Goal: Task Accomplishment & Management: Manage account settings

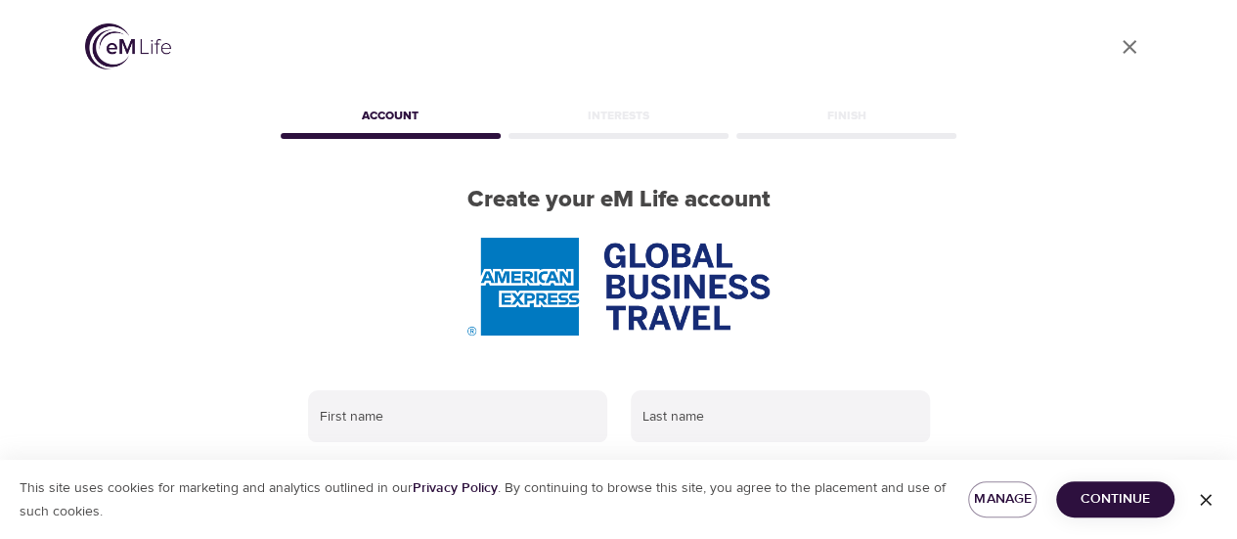
scroll to position [98, 0]
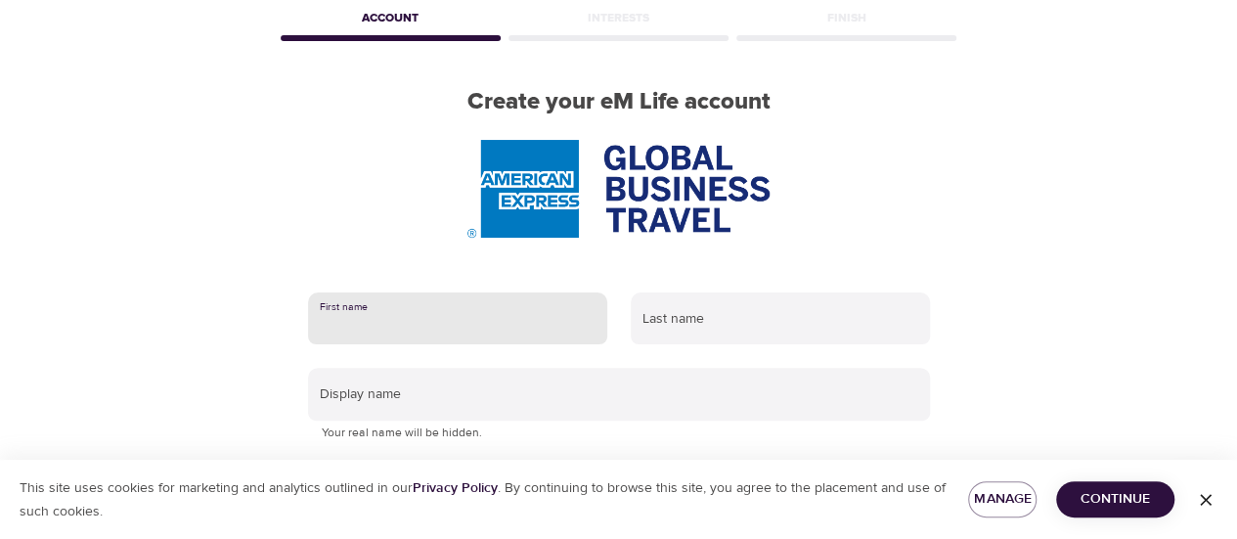
click at [409, 326] on input "text" at bounding box center [457, 318] width 299 height 53
type input "ranbir"
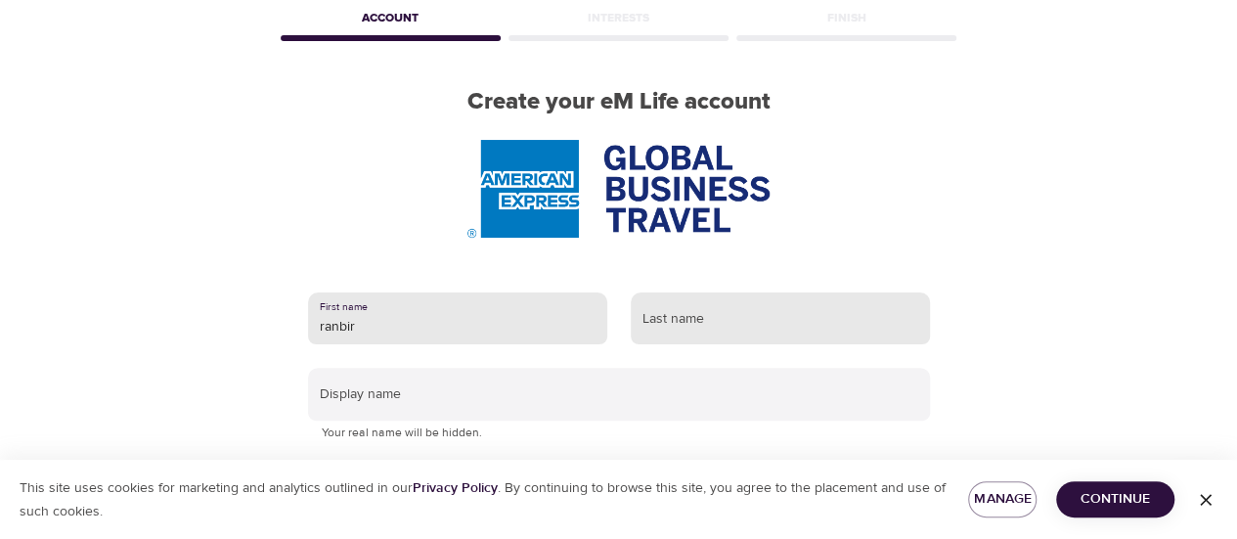
click at [677, 334] on input "text" at bounding box center [780, 318] width 299 height 53
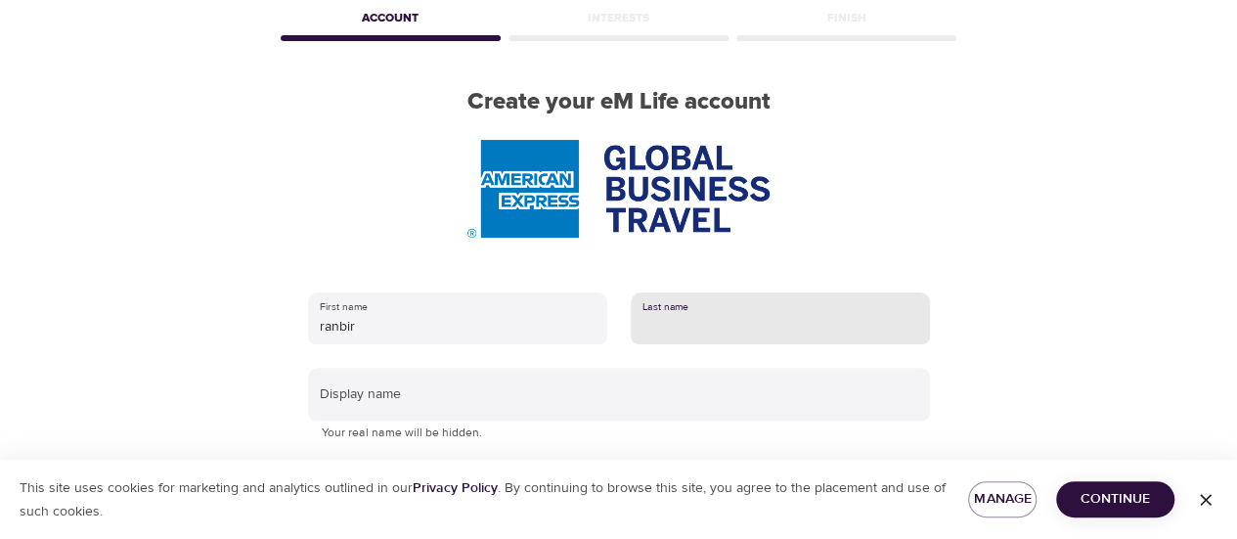
type input "[PERSON_NAME]"
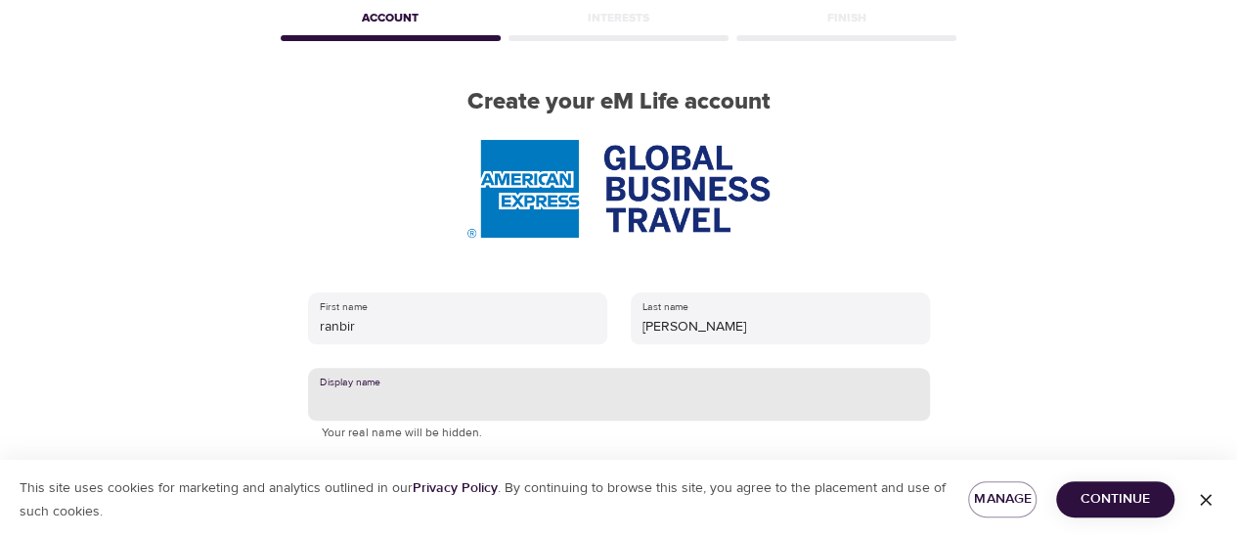
click at [607, 400] on input "text" at bounding box center [619, 394] width 622 height 53
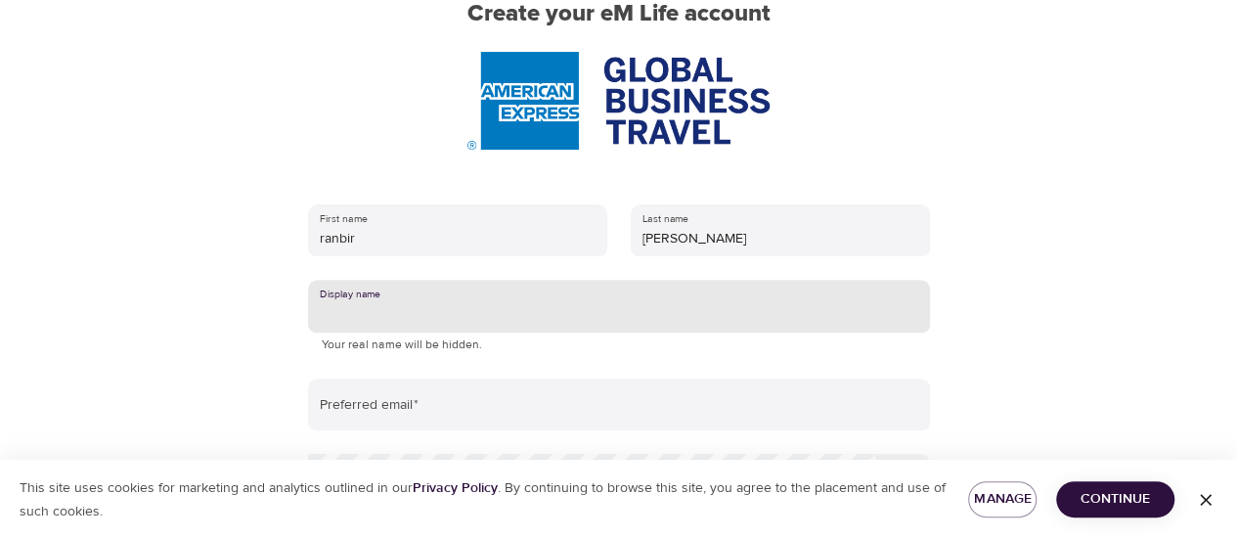
scroll to position [293, 0]
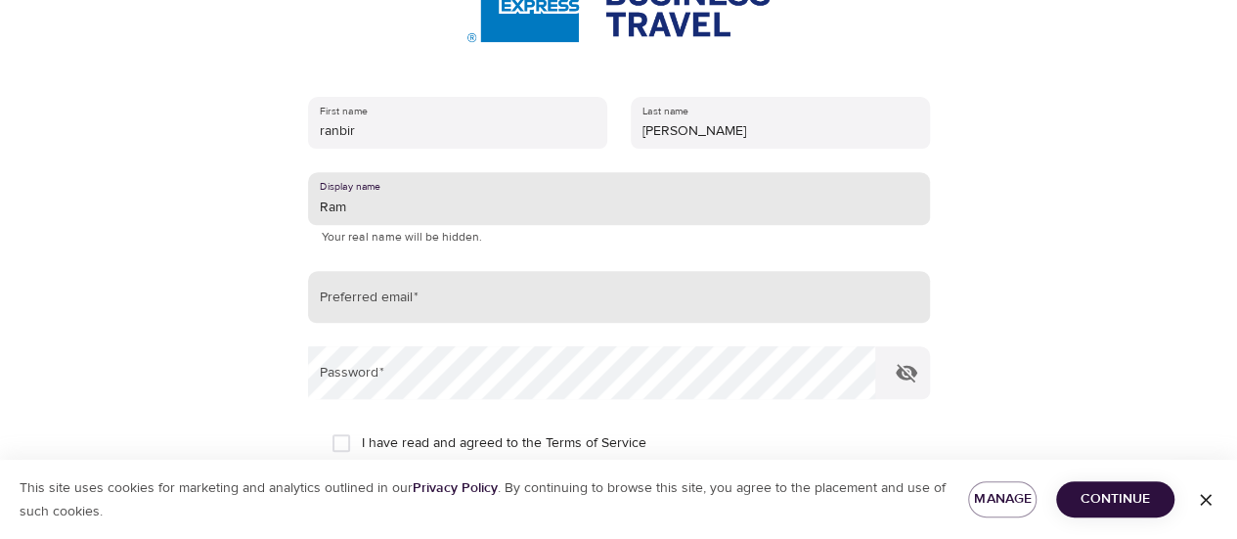
type input "Ram"
click at [444, 308] on input "email" at bounding box center [619, 297] width 622 height 53
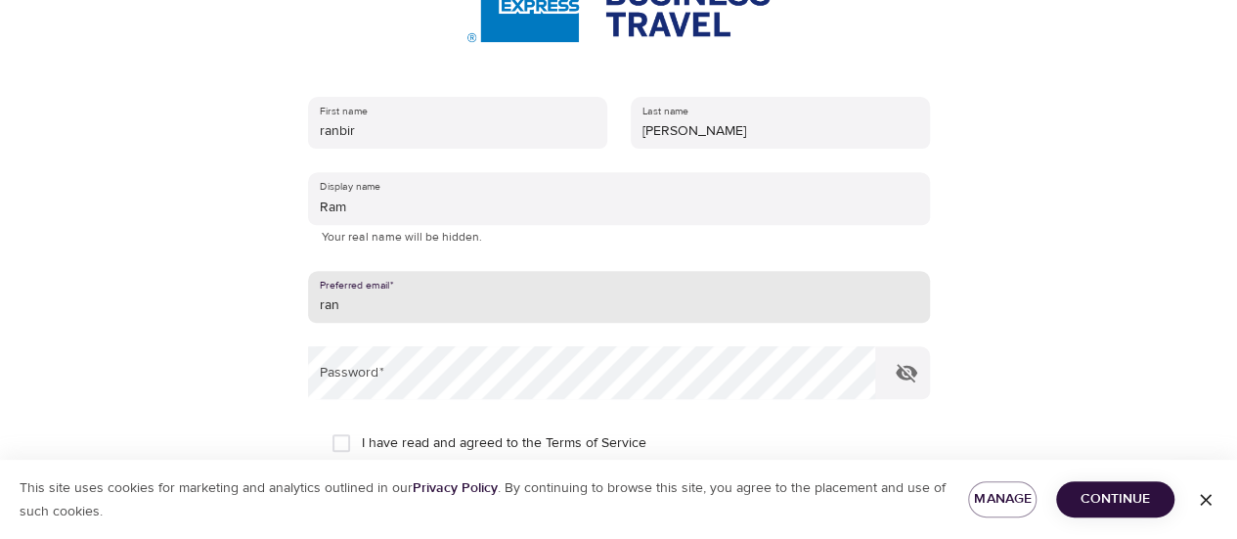
type input "[EMAIL_ADDRESS][PERSON_NAME][DOMAIN_NAME]"
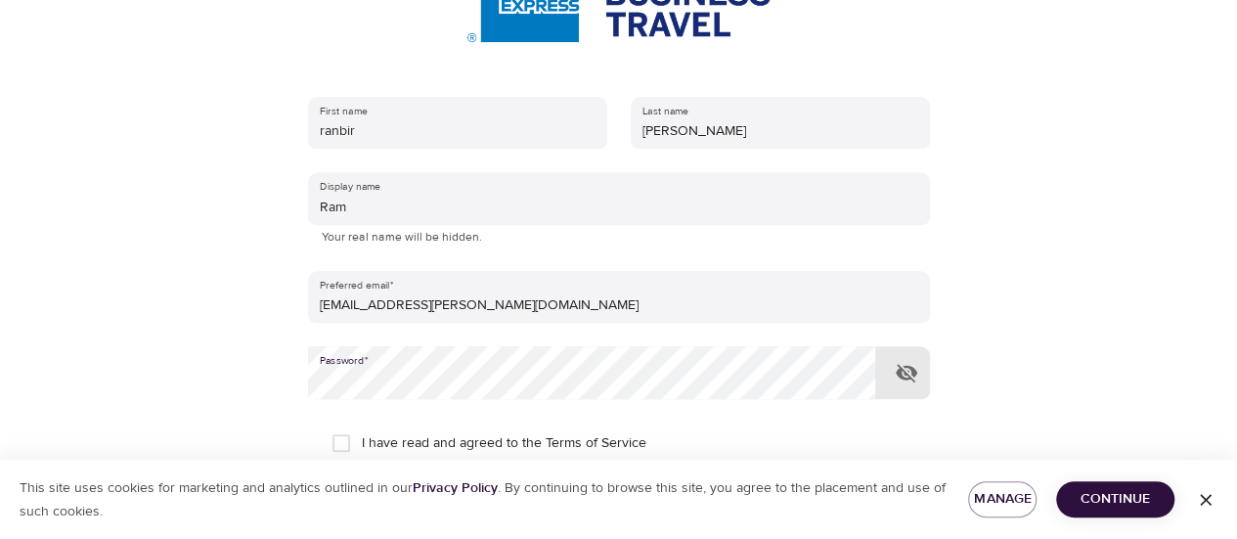
click at [396, 445] on span "I have read and agreed to the Terms of Service" at bounding box center [504, 443] width 285 height 21
click at [362, 445] on input "I have read and agreed to the Terms of Service" at bounding box center [341, 443] width 41 height 41
checkbox input "true"
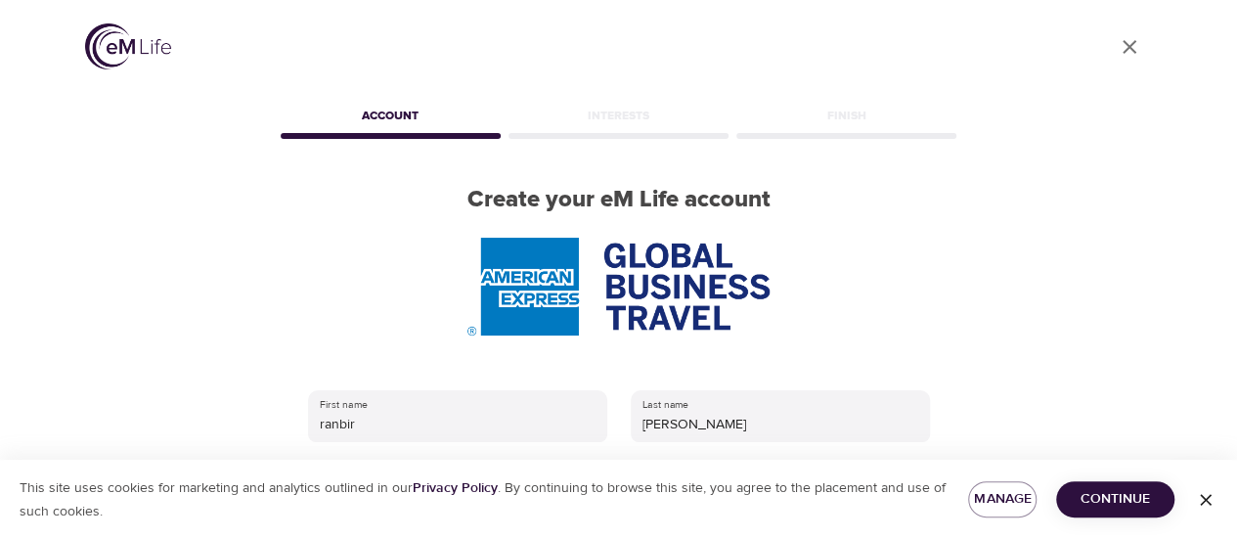
scroll to position [0, 0]
click at [119, 56] on img at bounding box center [128, 46] width 86 height 46
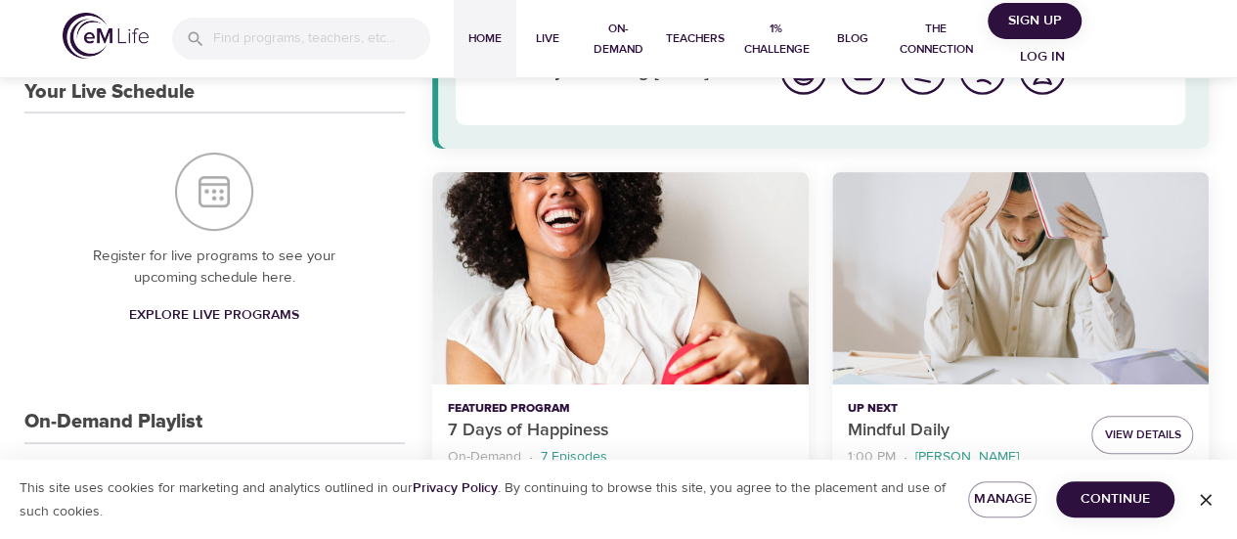
scroll to position [293, 0]
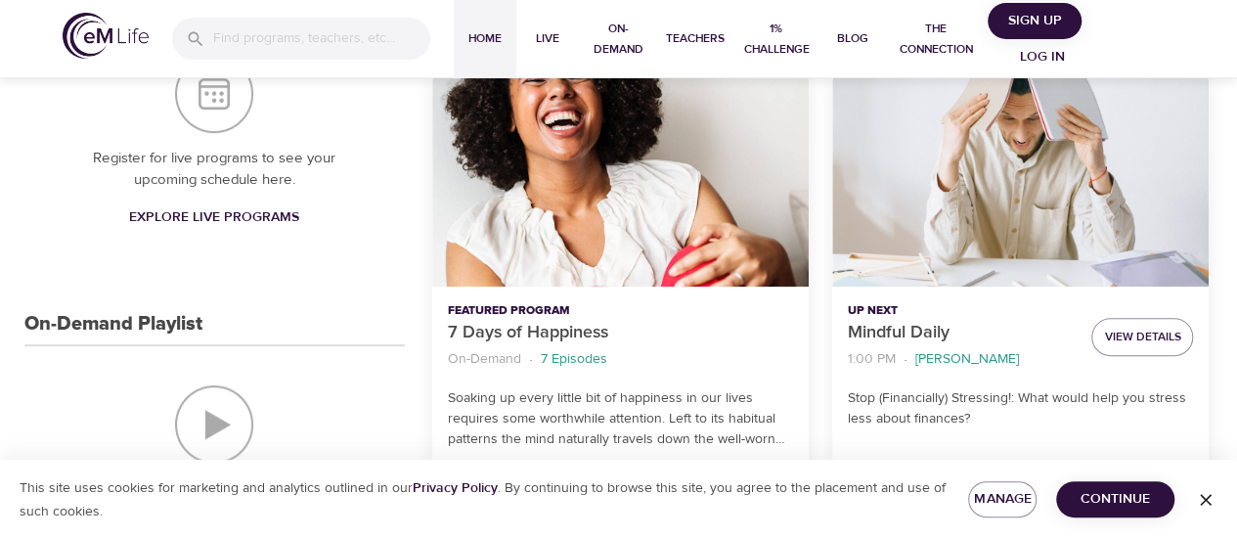
click at [1131, 501] on span "Continue" at bounding box center [1115, 499] width 87 height 24
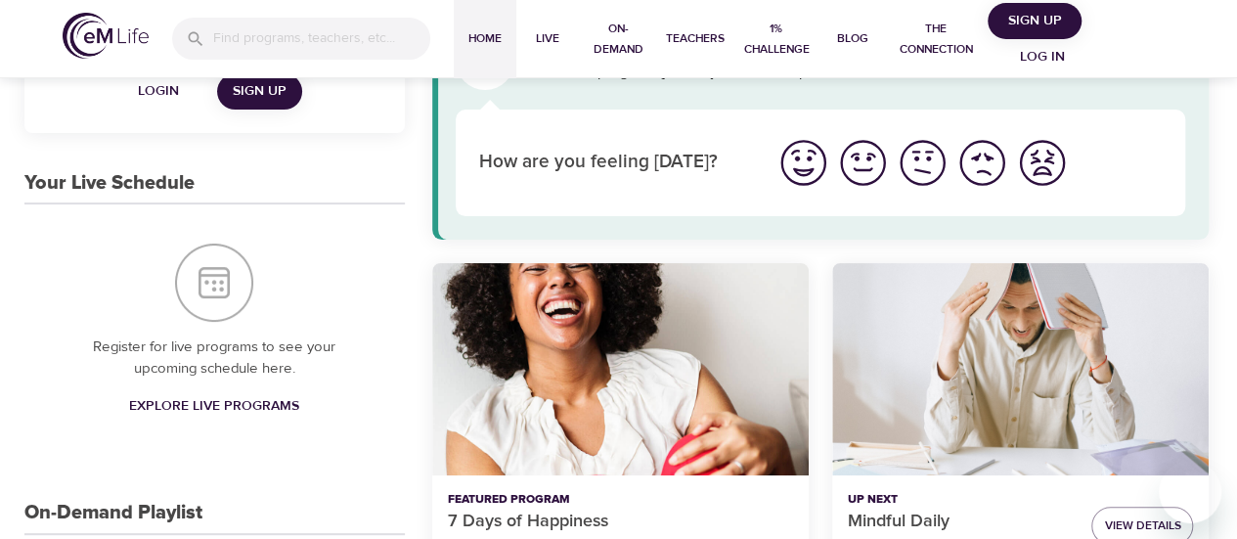
scroll to position [98, 0]
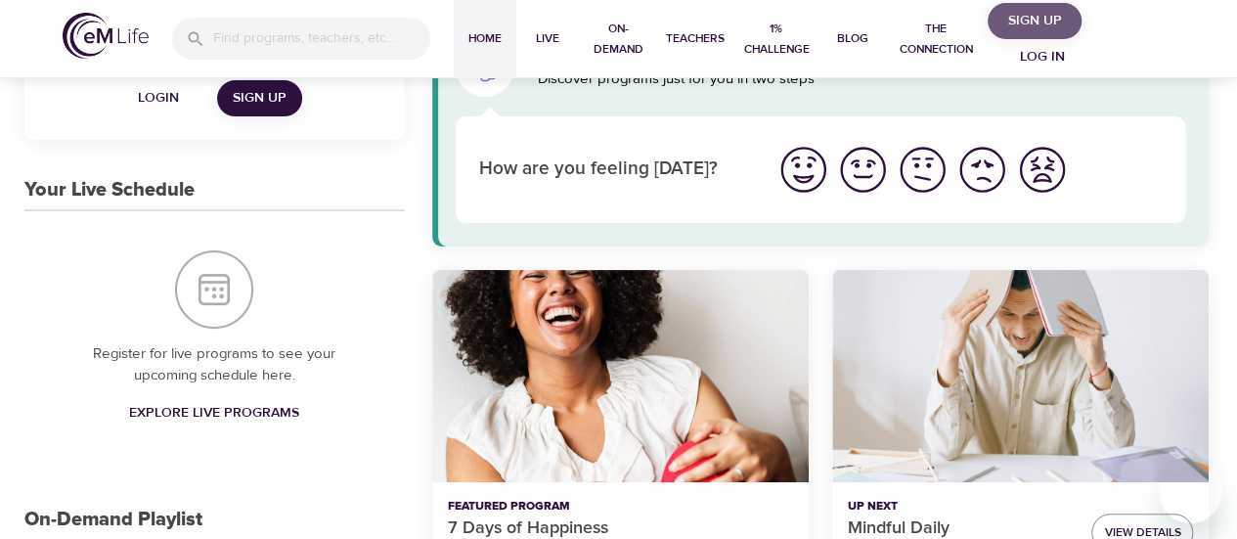
click at [1026, 25] on span "Sign Up" at bounding box center [1035, 21] width 78 height 24
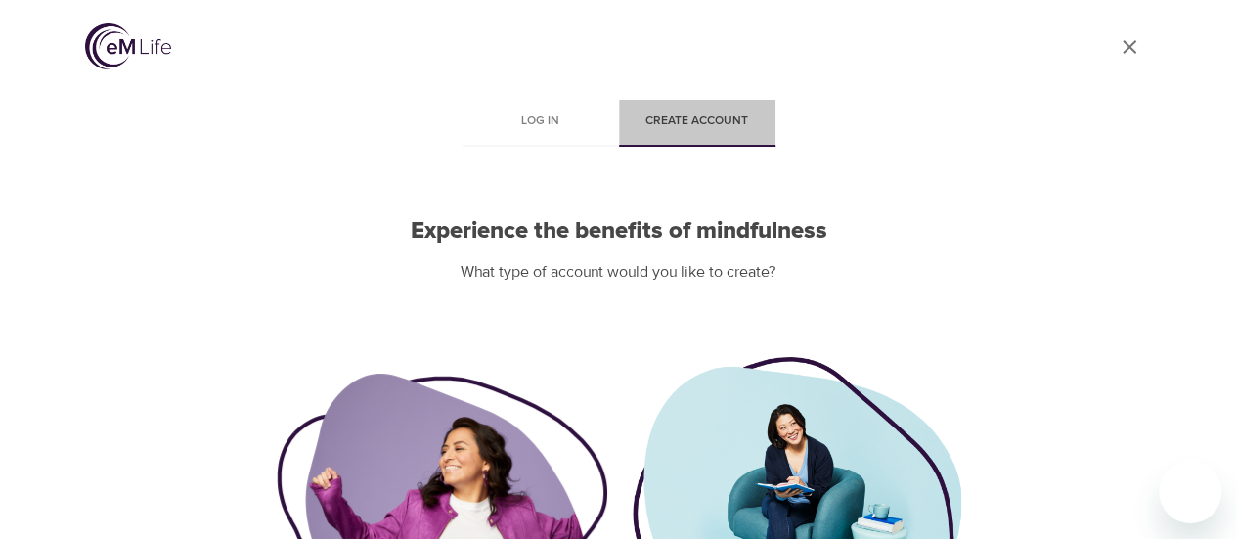
click at [690, 137] on button "Create account" at bounding box center [697, 123] width 157 height 47
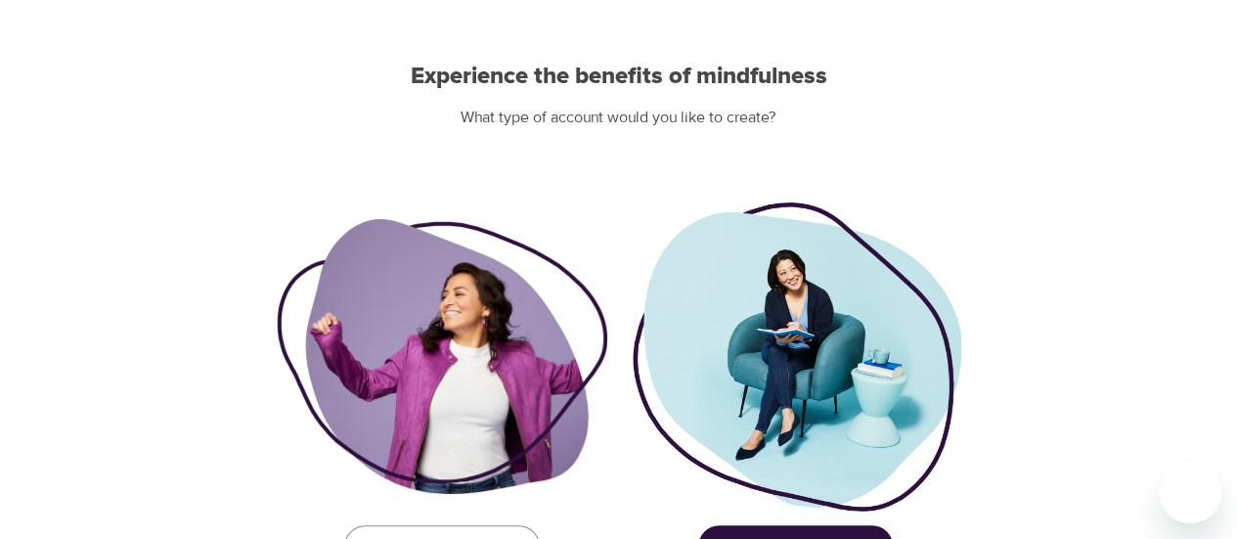
scroll to position [283, 0]
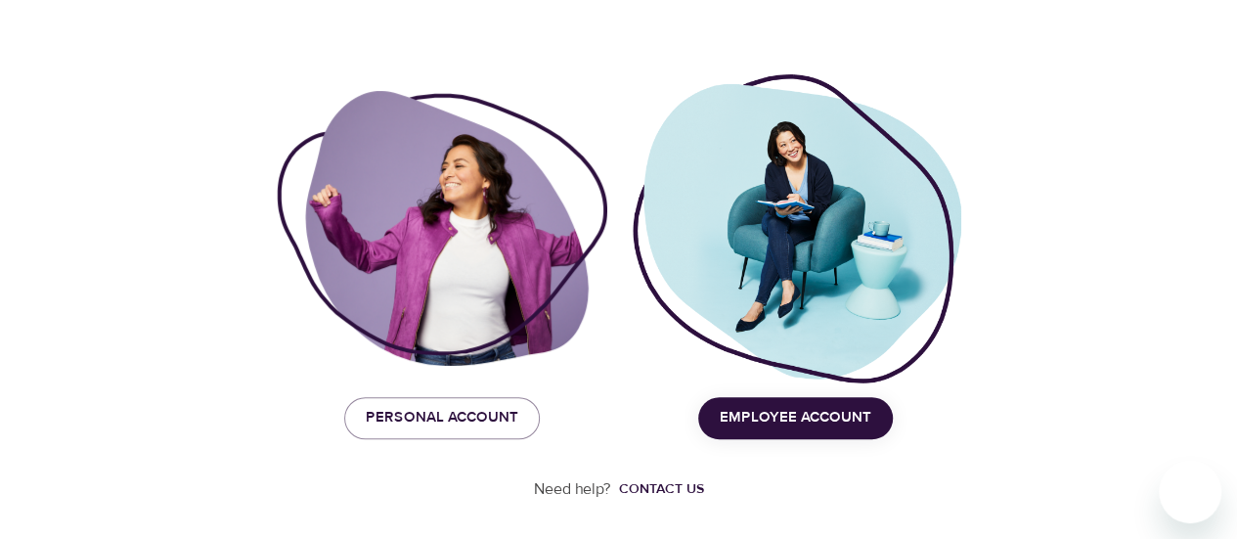
click at [780, 430] on button "Employee Account" at bounding box center [795, 417] width 195 height 41
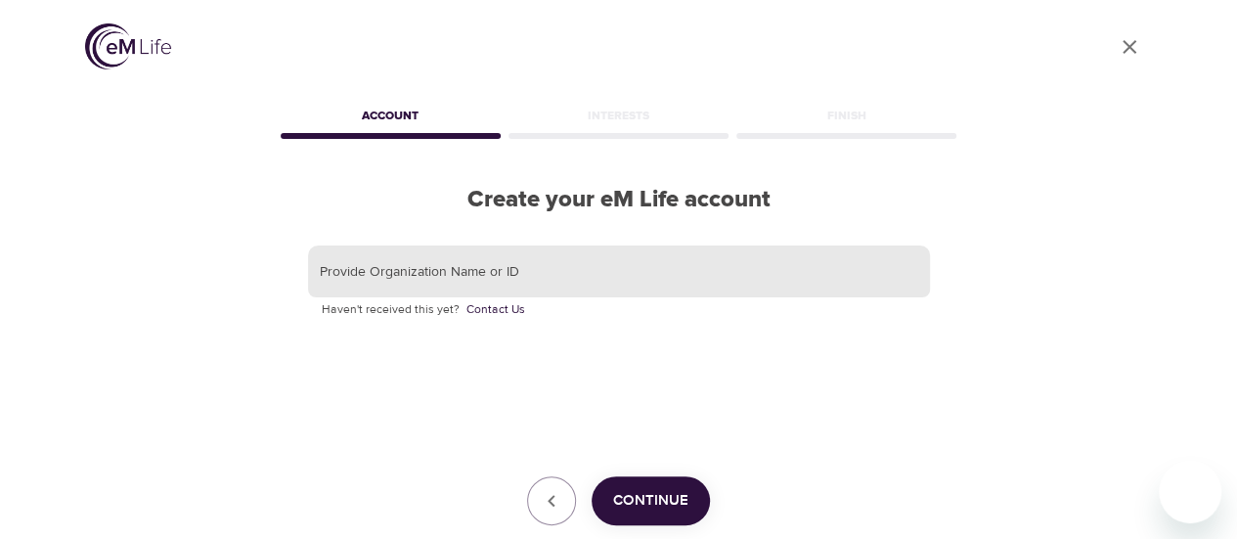
scroll to position [0, 0]
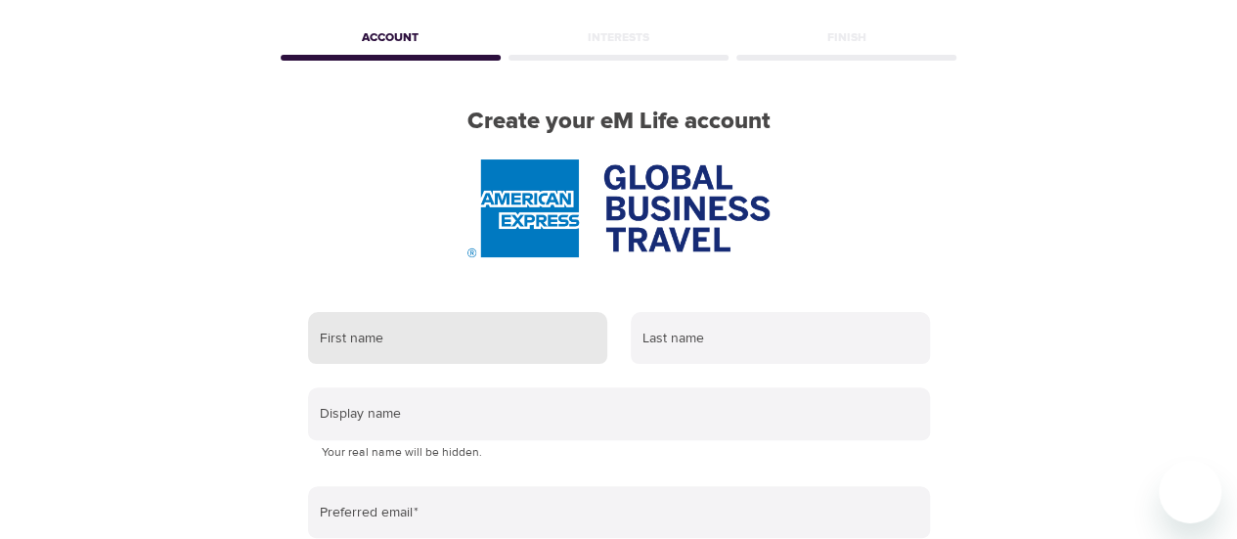
scroll to position [98, 0]
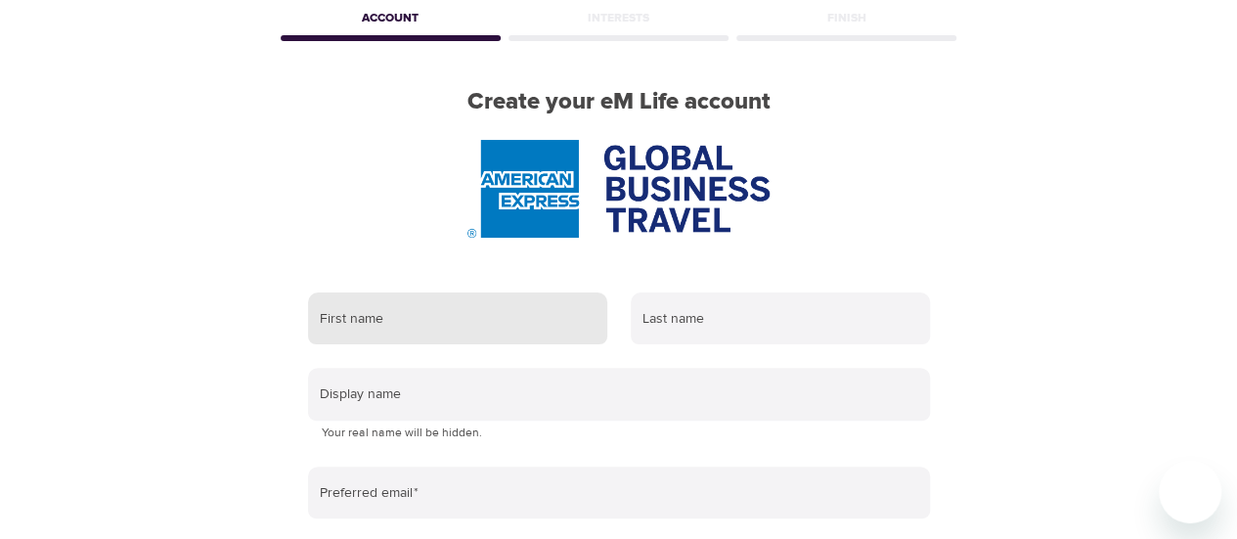
click at [463, 317] on input "text" at bounding box center [457, 318] width 299 height 53
type input "ranbir"
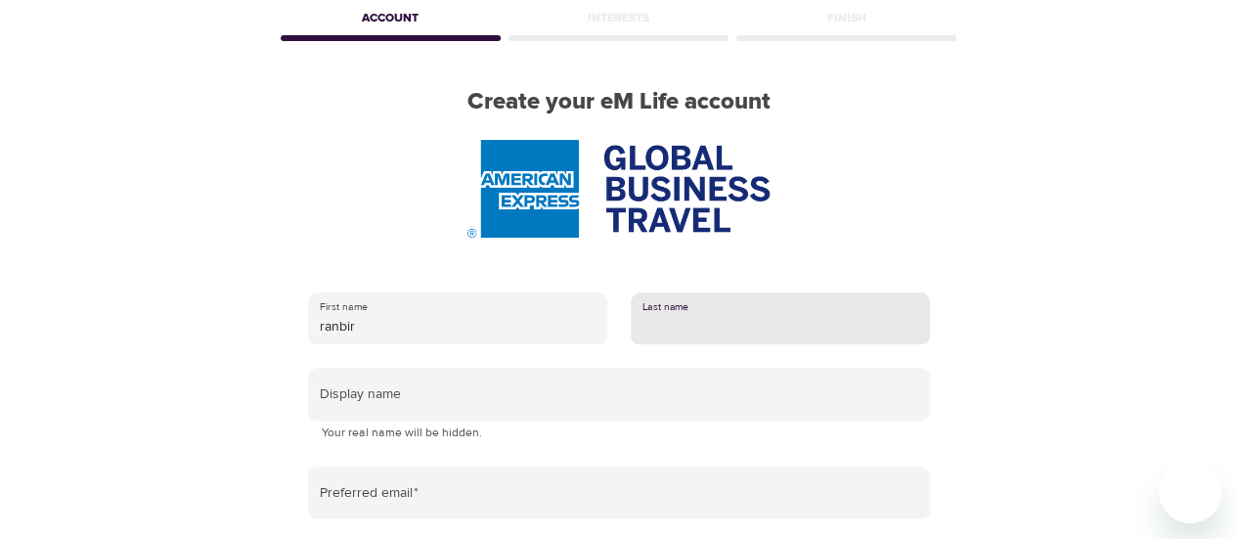
click at [722, 330] on input "text" at bounding box center [780, 318] width 299 height 53
type input "[PERSON_NAME]"
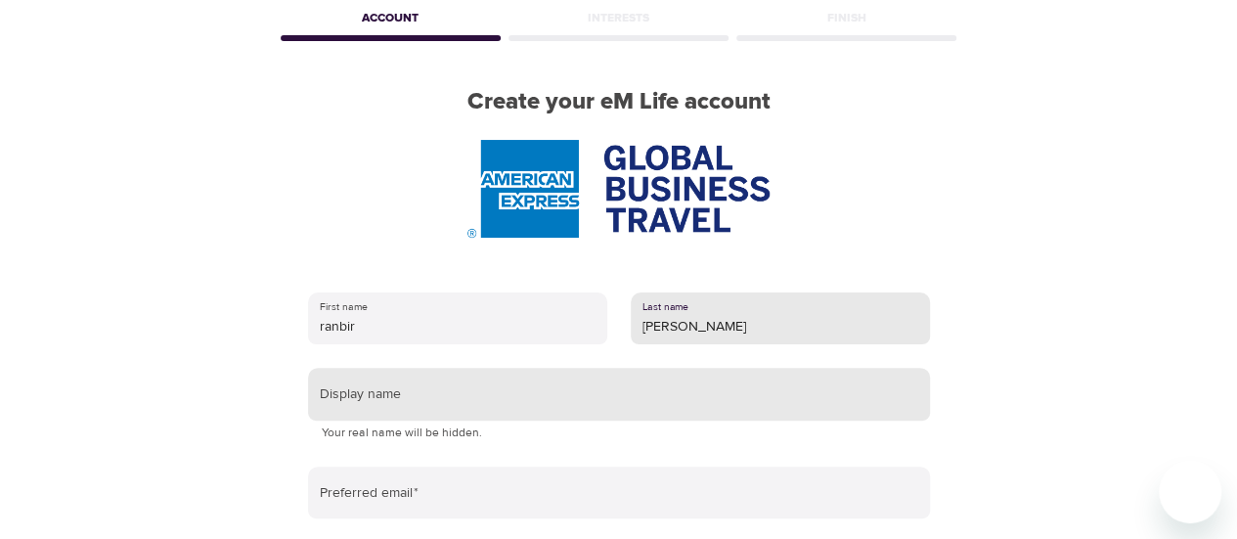
click at [528, 383] on input "text" at bounding box center [619, 394] width 622 height 53
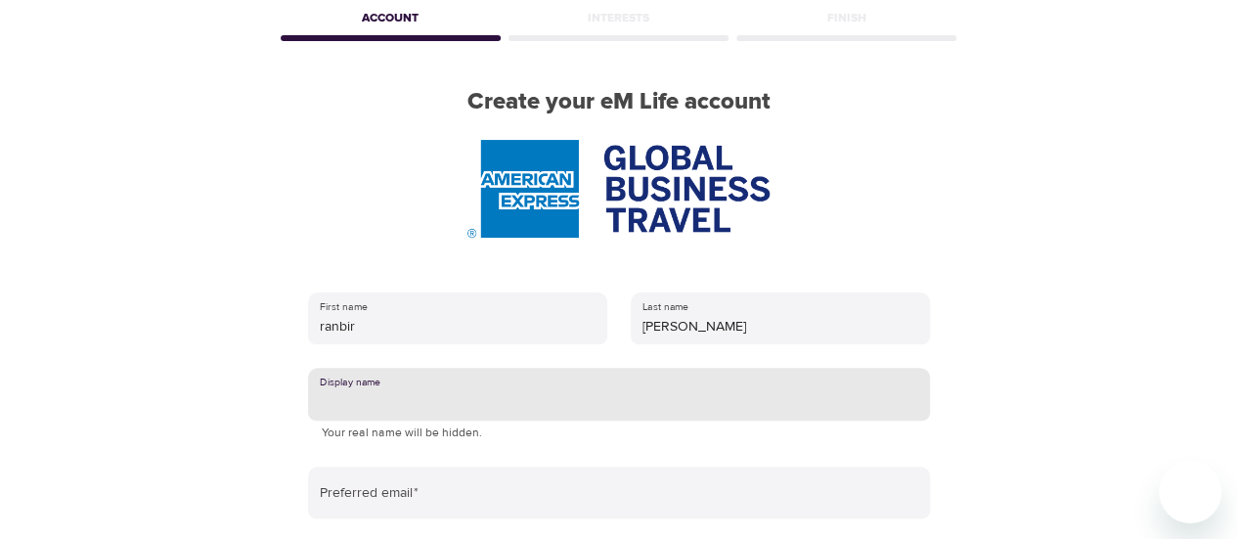
type input "Ram"
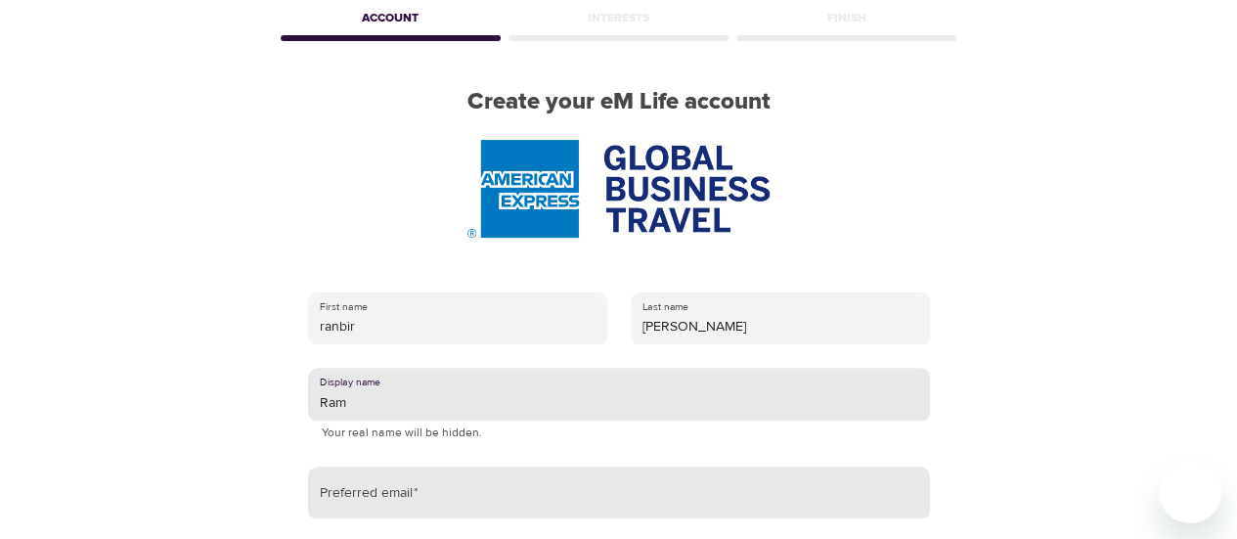
click at [449, 488] on input "email" at bounding box center [619, 493] width 622 height 53
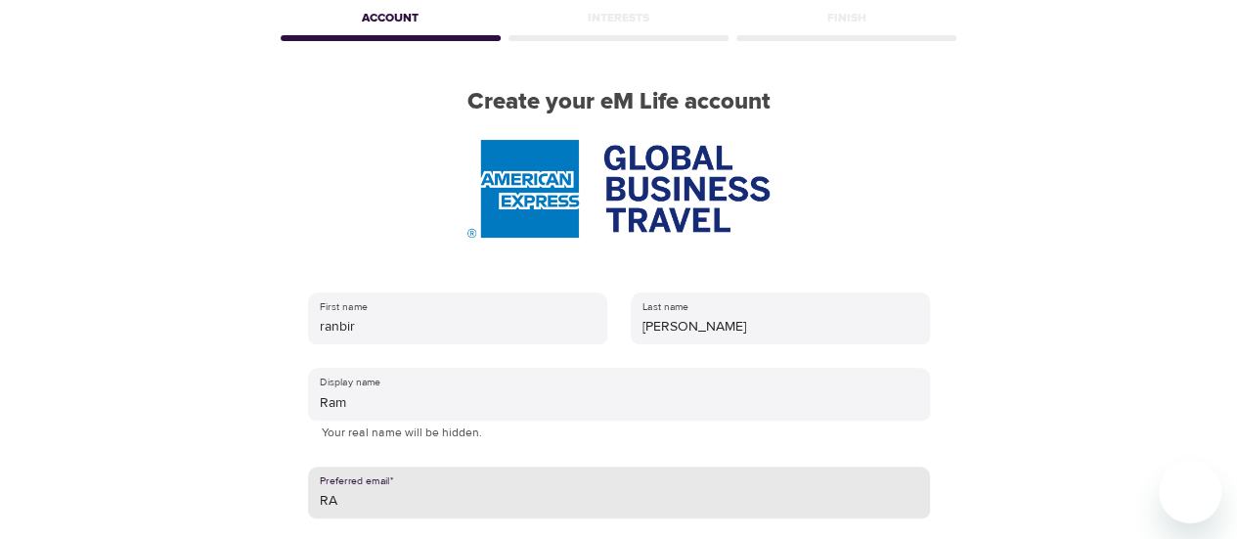
type input "[EMAIL_ADDRESS][PERSON_NAME][DOMAIN_NAME]"
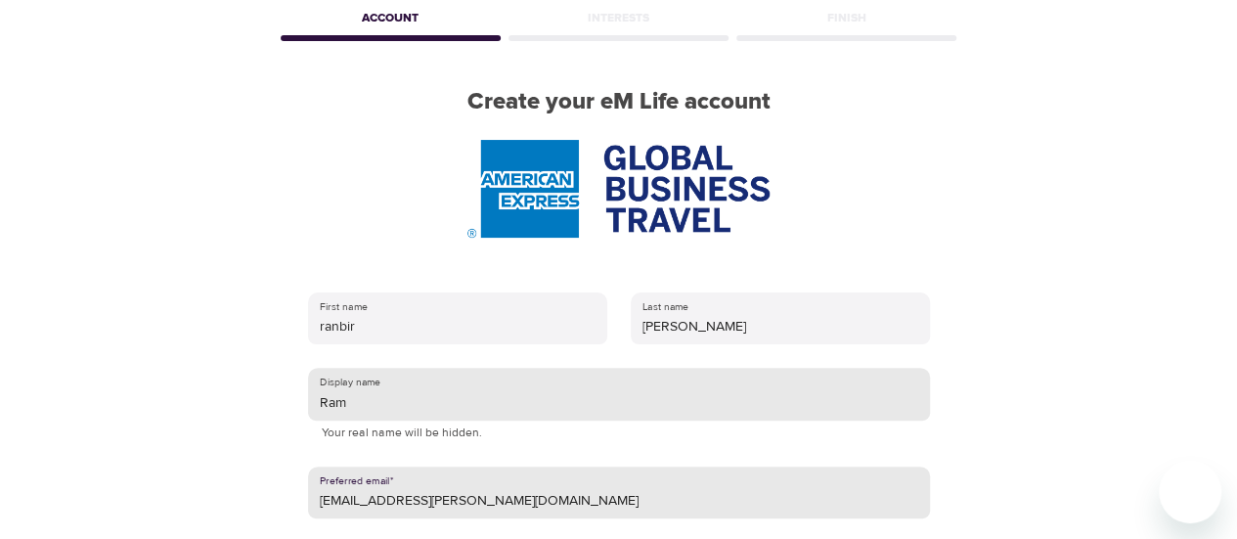
scroll to position [293, 0]
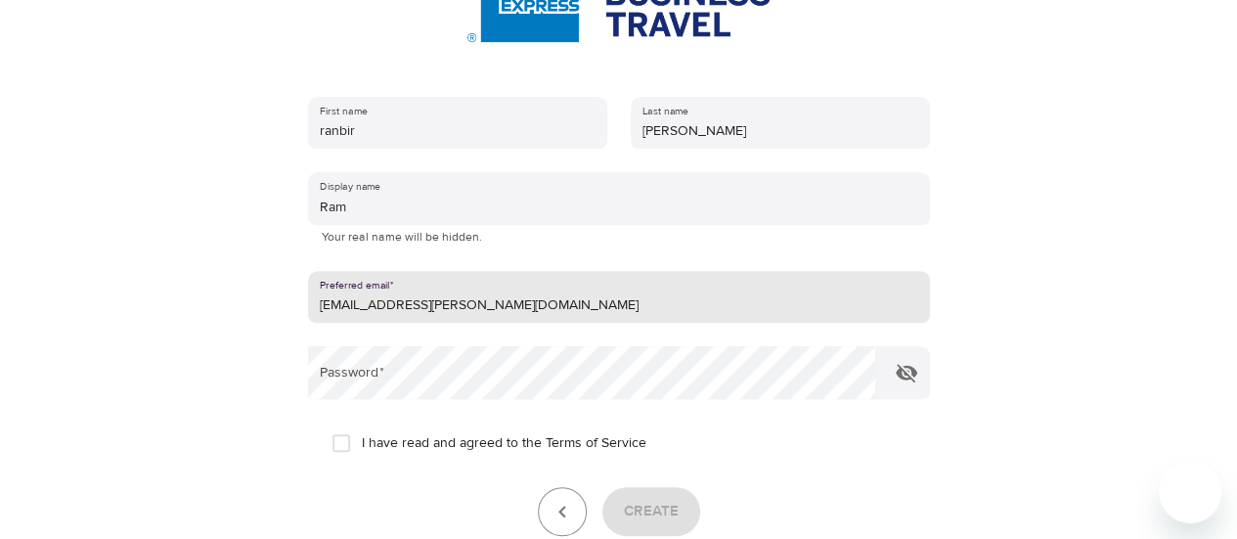
drag, startPoint x: 387, startPoint y: 431, endPoint x: 397, endPoint y: 446, distance: 17.6
click at [387, 431] on label "I have read and agreed to the Terms of Service" at bounding box center [484, 443] width 326 height 41
click at [362, 431] on input "I have read and agreed to the Terms of Service" at bounding box center [341, 443] width 41 height 41
checkbox input "true"
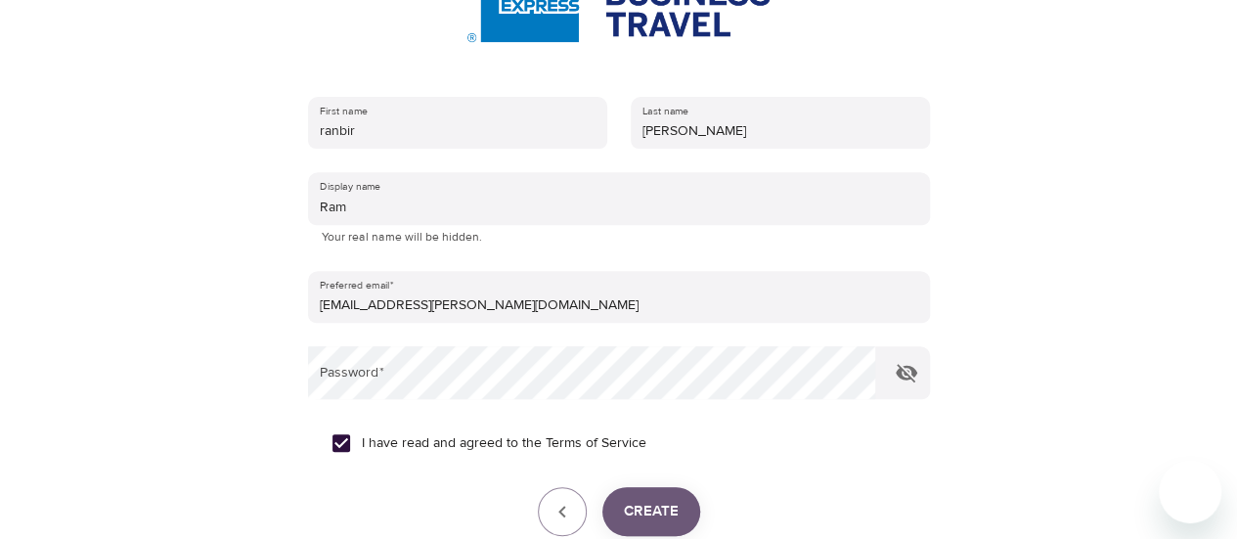
click at [632, 496] on button "Create" at bounding box center [652, 511] width 98 height 49
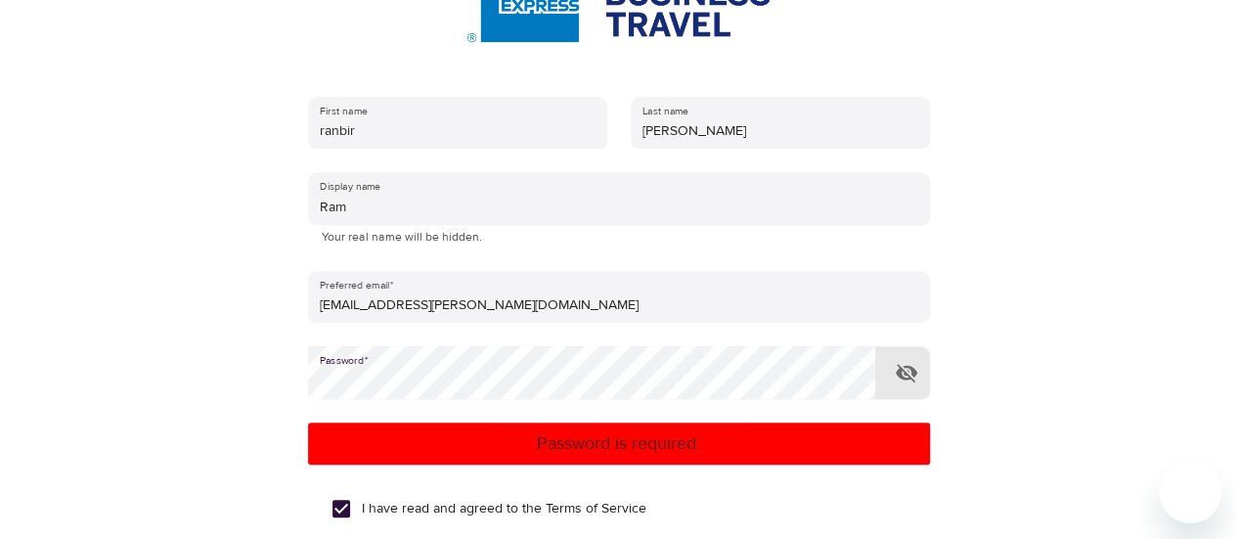
click at [859, 513] on div "I have read and agreed to the Terms of Service" at bounding box center [619, 508] width 575 height 41
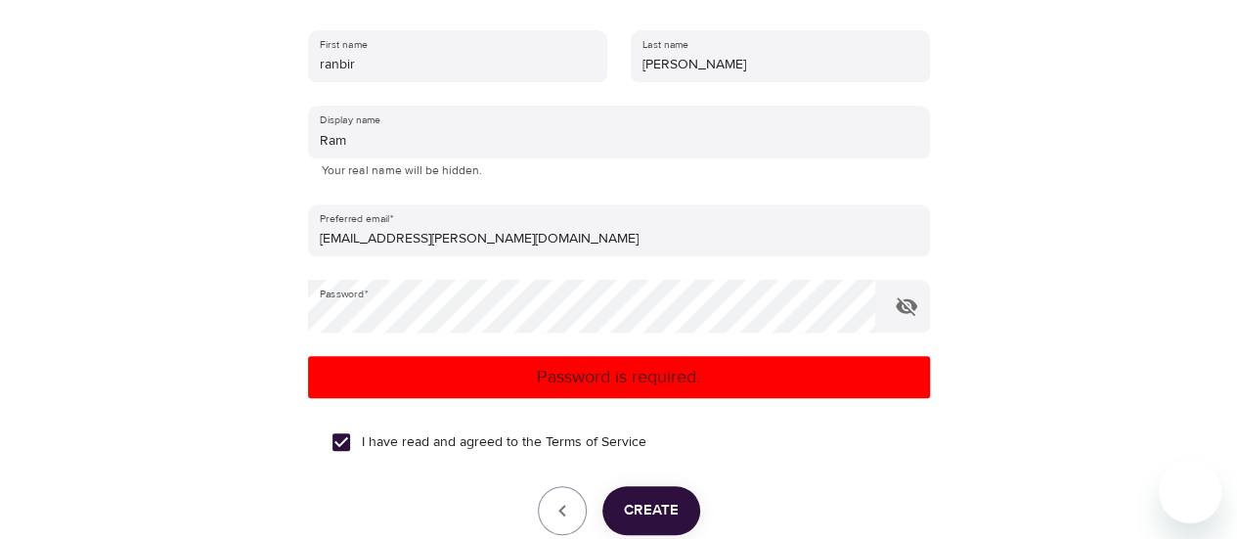
scroll to position [391, 0]
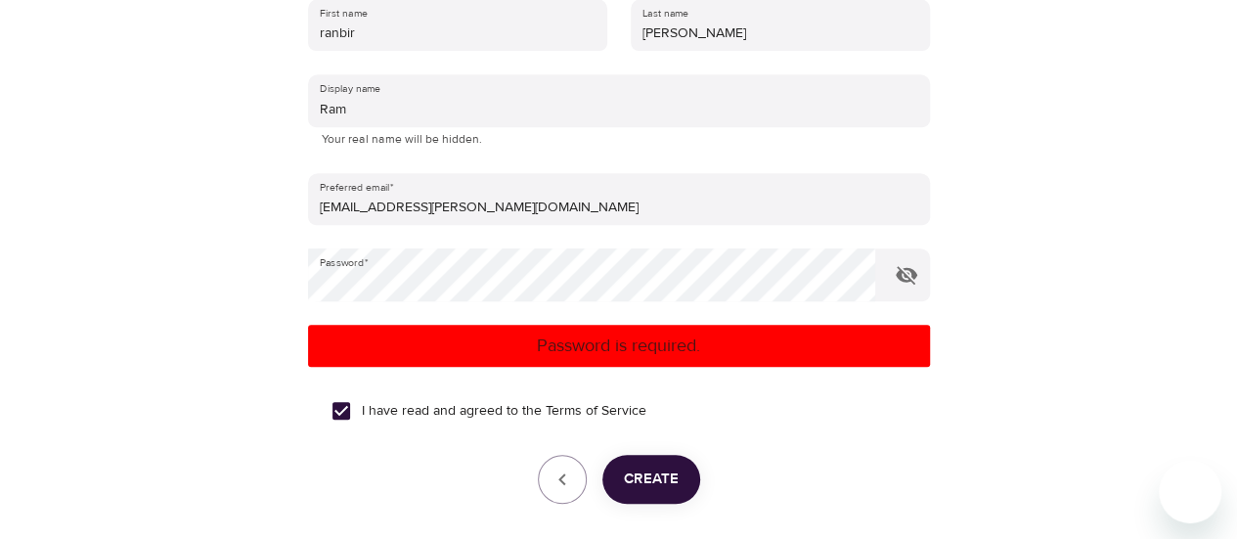
click at [567, 336] on p "Password is required." at bounding box center [619, 346] width 607 height 26
click at [642, 480] on span "Create" at bounding box center [651, 479] width 55 height 25
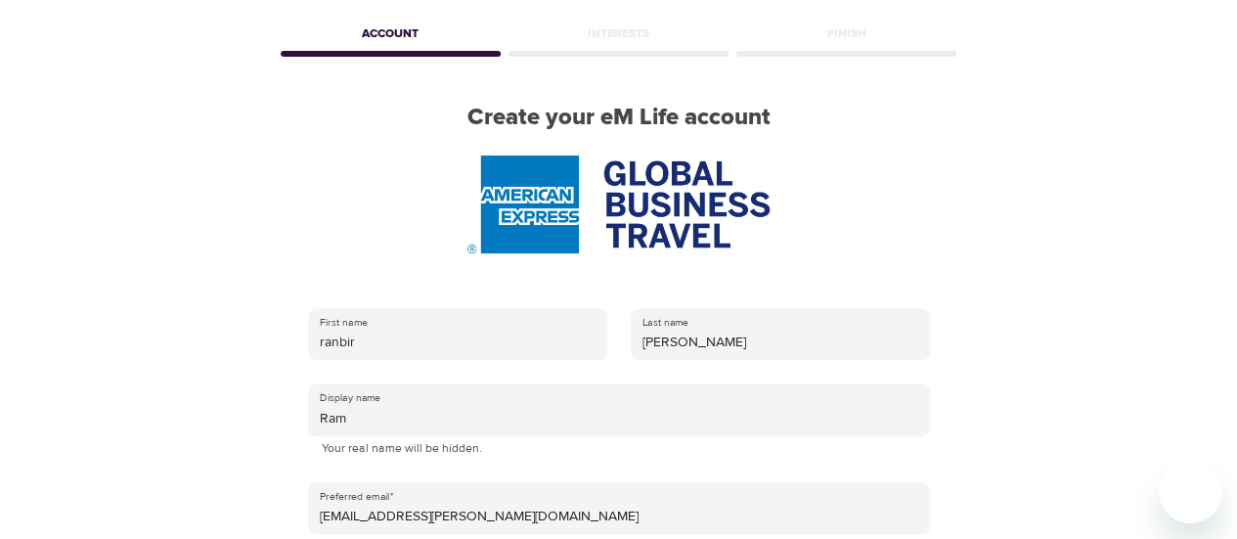
scroll to position [0, 0]
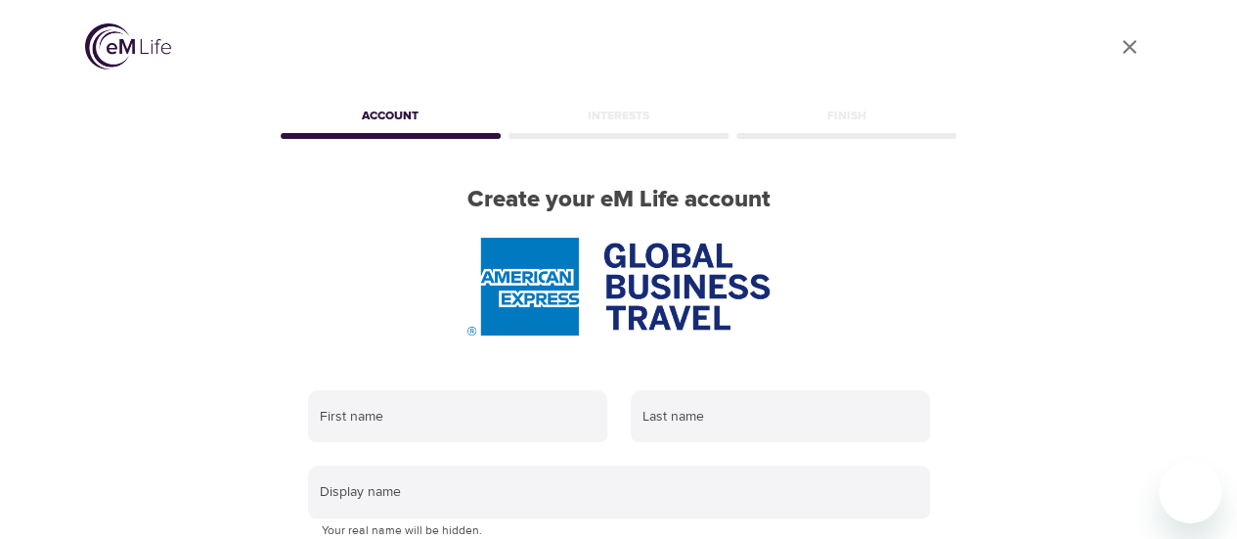
click at [105, 50] on img at bounding box center [128, 46] width 86 height 46
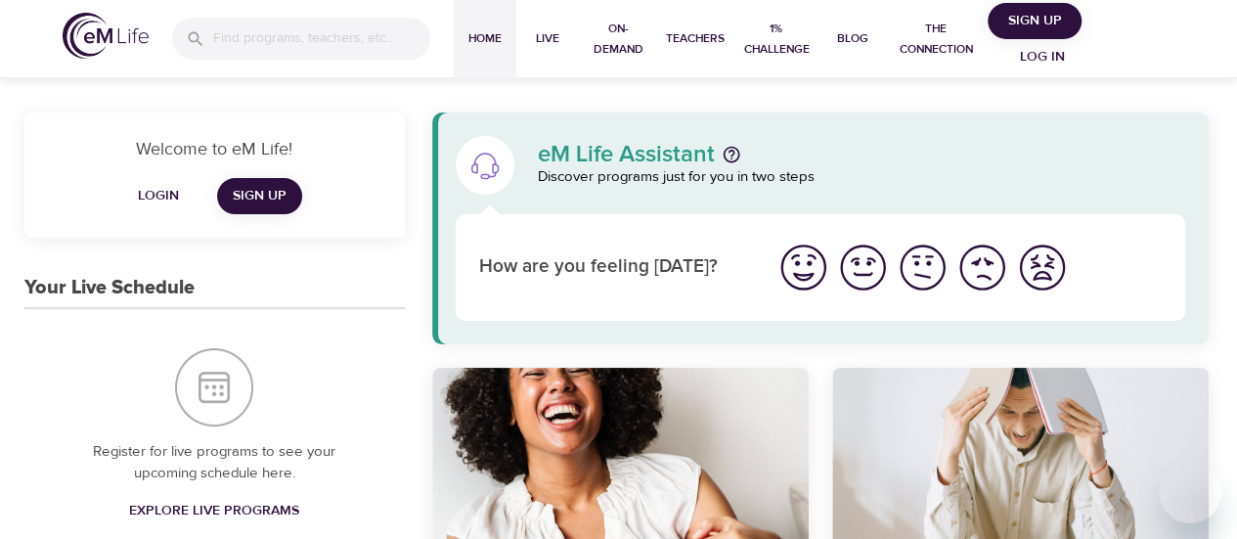
click at [802, 270] on img "I'm feeling great" at bounding box center [804, 268] width 54 height 54
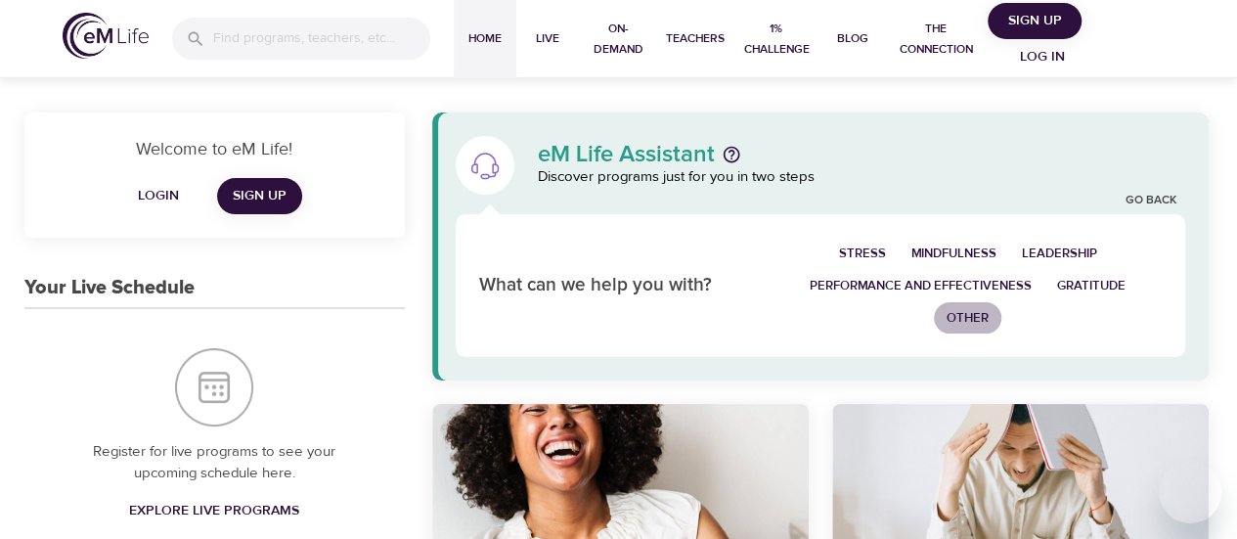
click at [960, 312] on span "Other" at bounding box center [968, 318] width 42 height 22
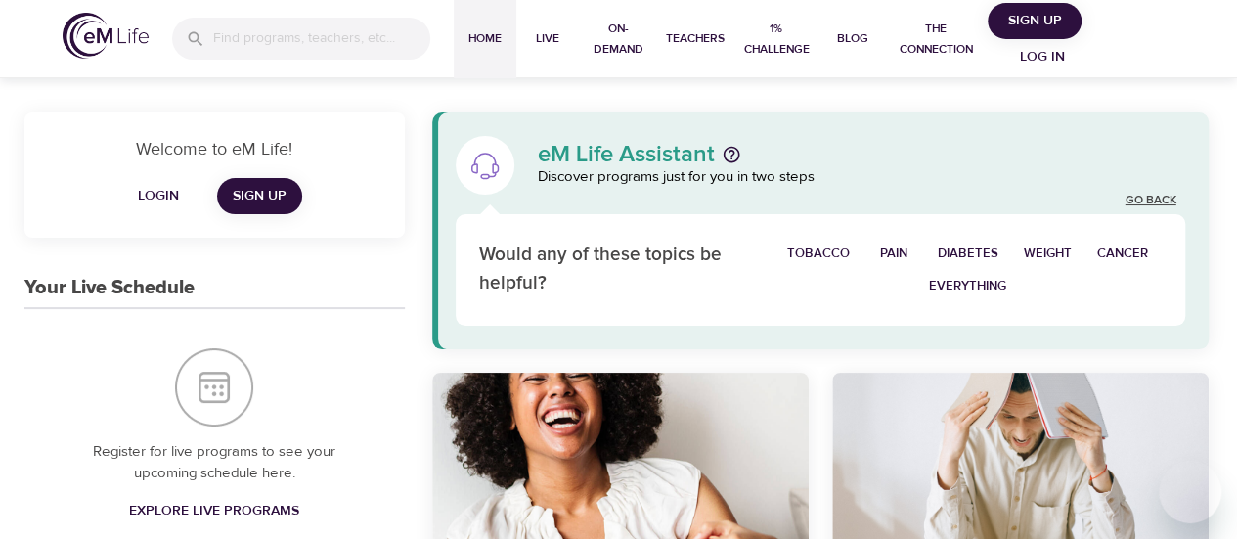
click at [1137, 193] on link "Go Back" at bounding box center [1150, 201] width 51 height 17
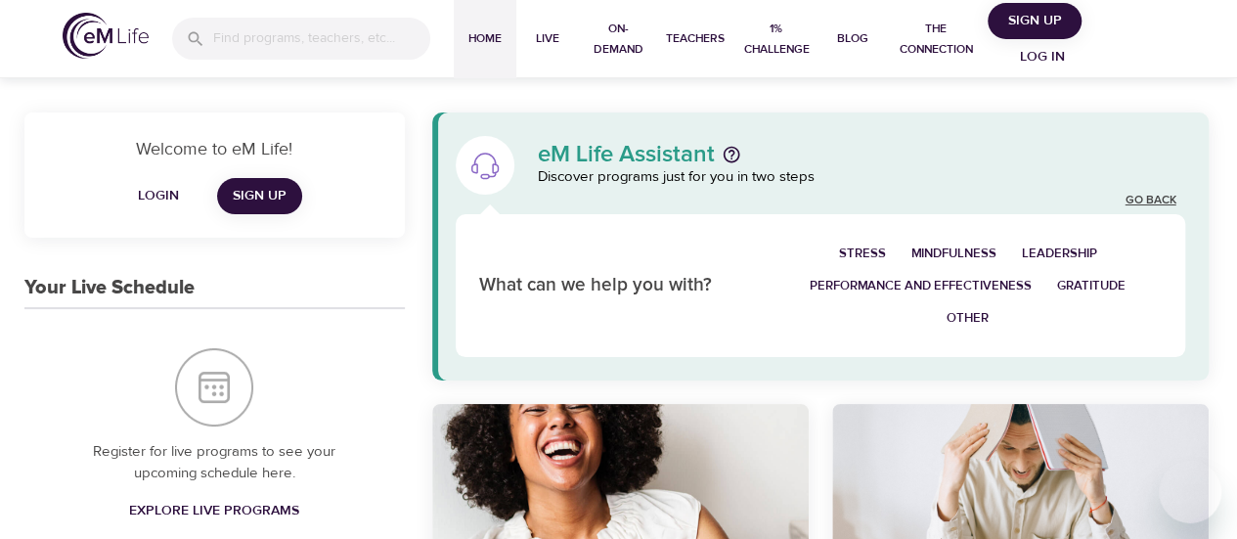
click at [1136, 193] on link "Go Back" at bounding box center [1150, 201] width 51 height 17
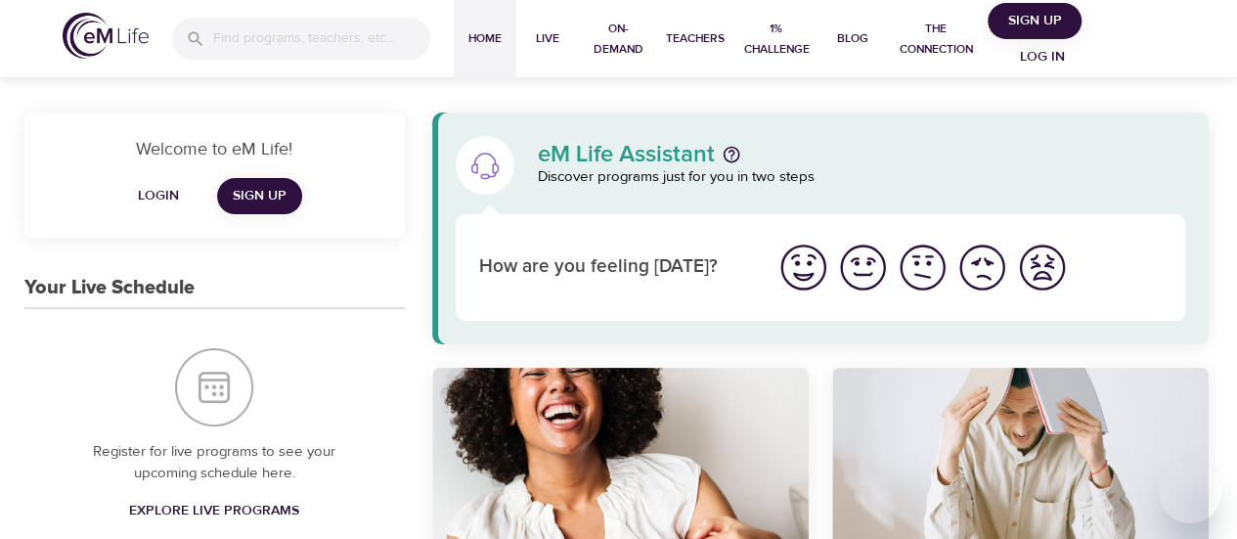
click at [806, 274] on img "I'm feeling great" at bounding box center [804, 268] width 54 height 54
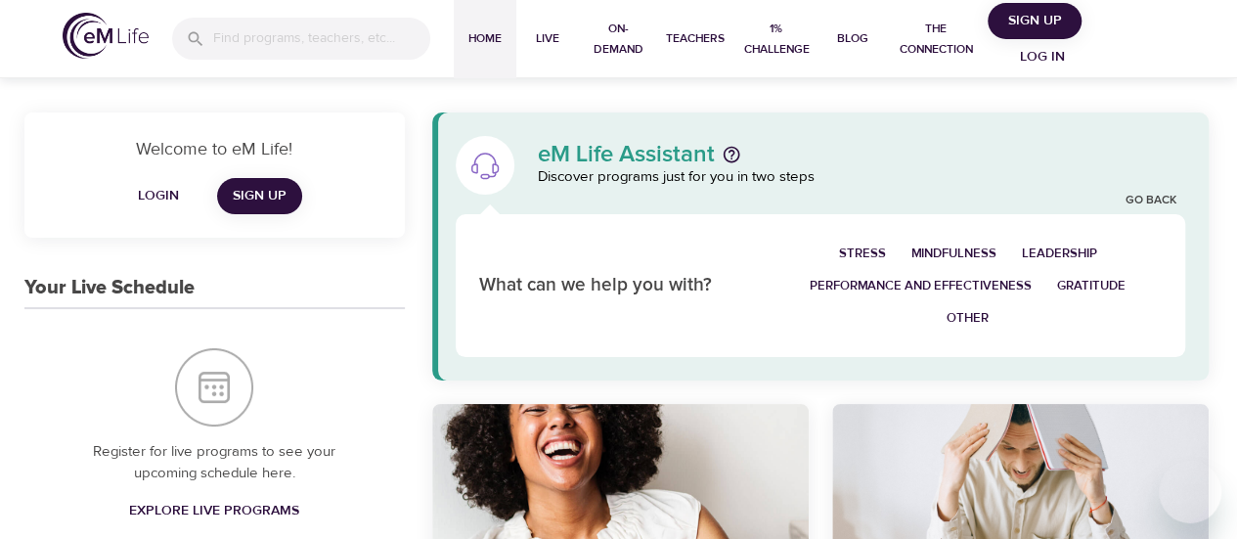
click at [940, 253] on span "Mindfulness" at bounding box center [954, 254] width 85 height 22
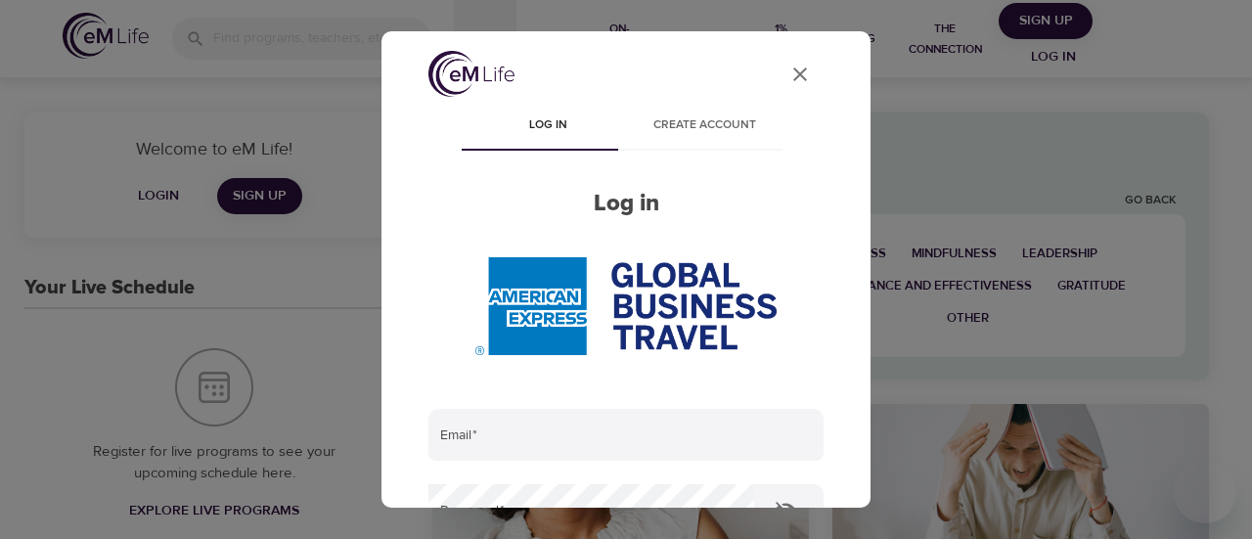
type input "[EMAIL_ADDRESS][PERSON_NAME][DOMAIN_NAME]"
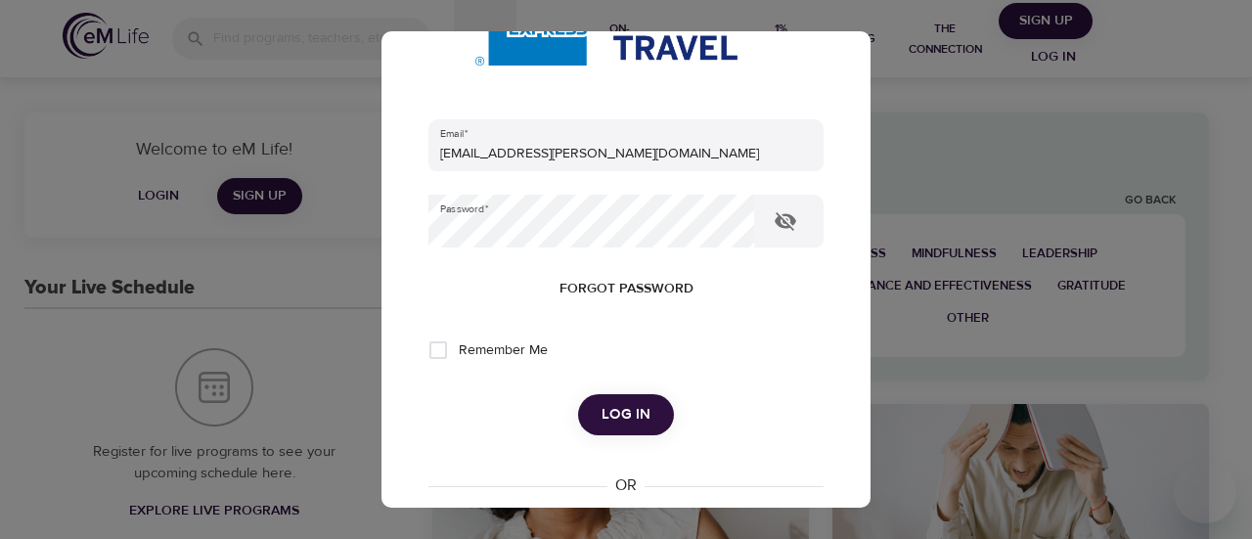
scroll to position [293, 0]
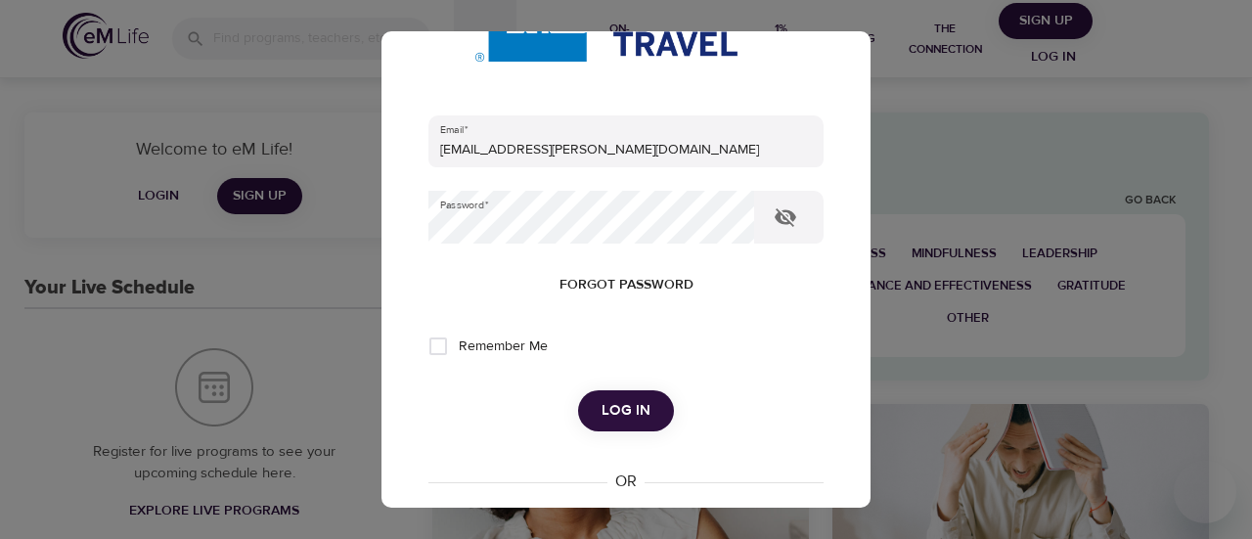
click at [1070, 89] on div "User Profile Log in Create account Log in Email   * ranbir.s.matharu@amexgbt.co…" at bounding box center [626, 269] width 1252 height 539
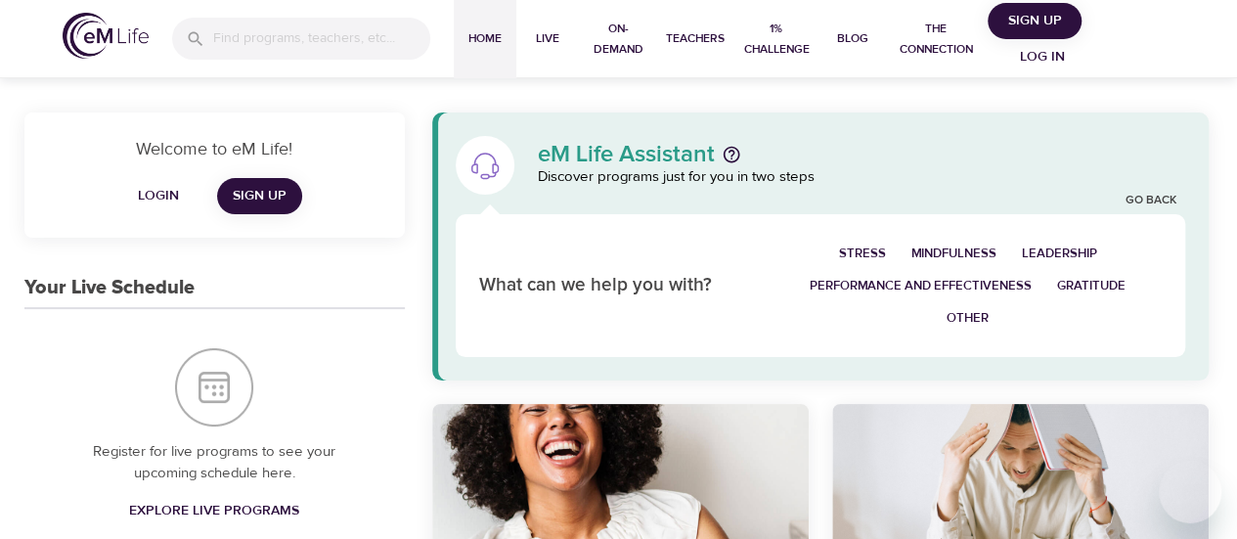
click at [1041, 253] on span "Leadership" at bounding box center [1059, 254] width 75 height 22
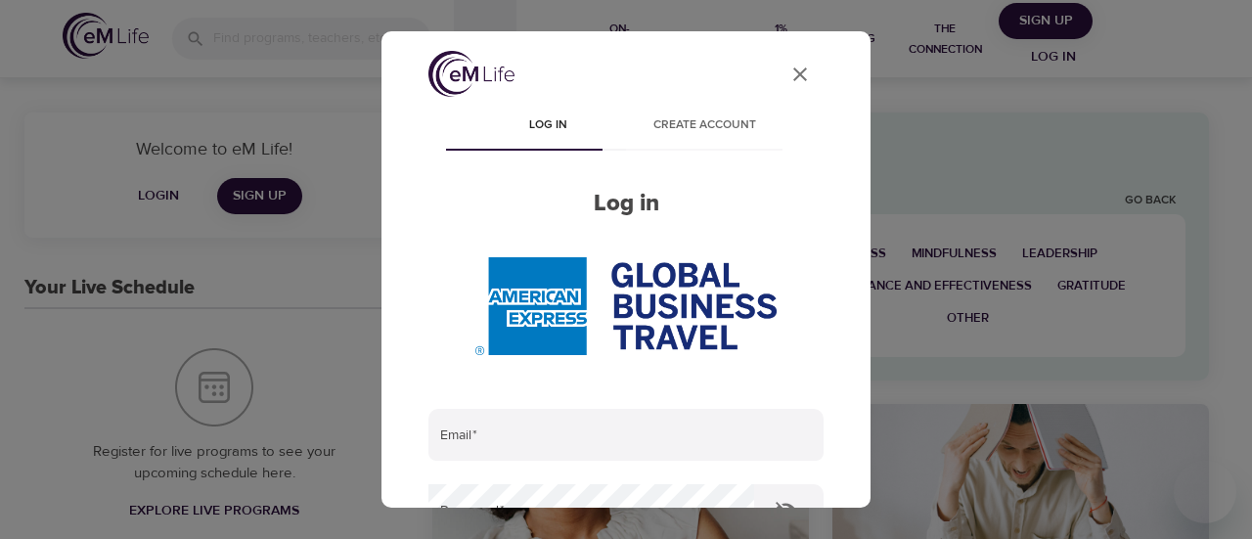
type input "[EMAIL_ADDRESS][PERSON_NAME][DOMAIN_NAME]"
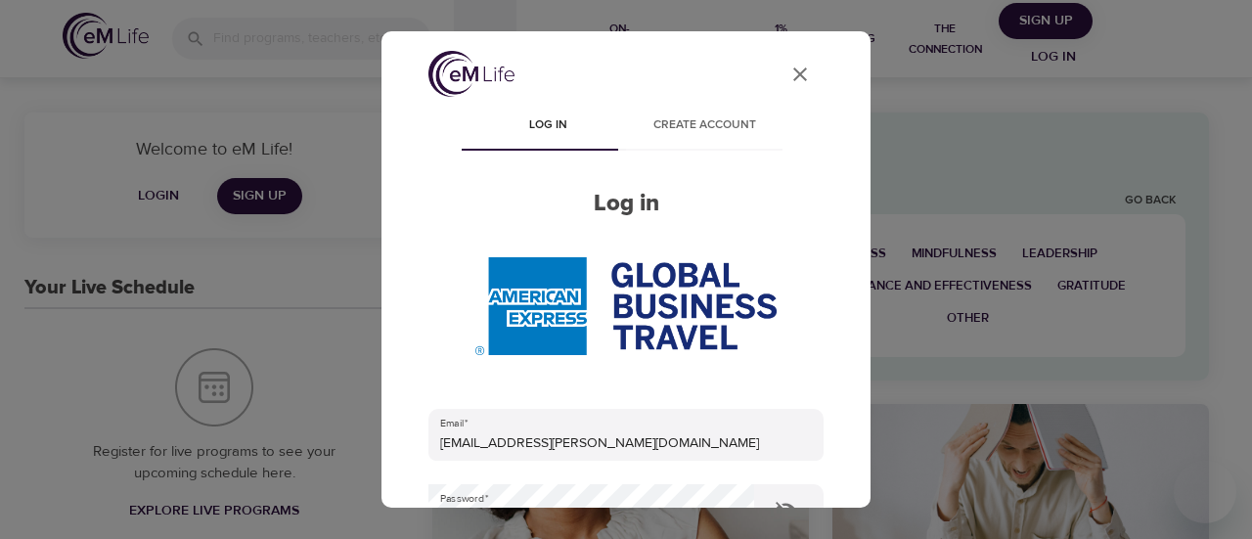
click at [793, 71] on icon "close" at bounding box center [800, 74] width 14 height 14
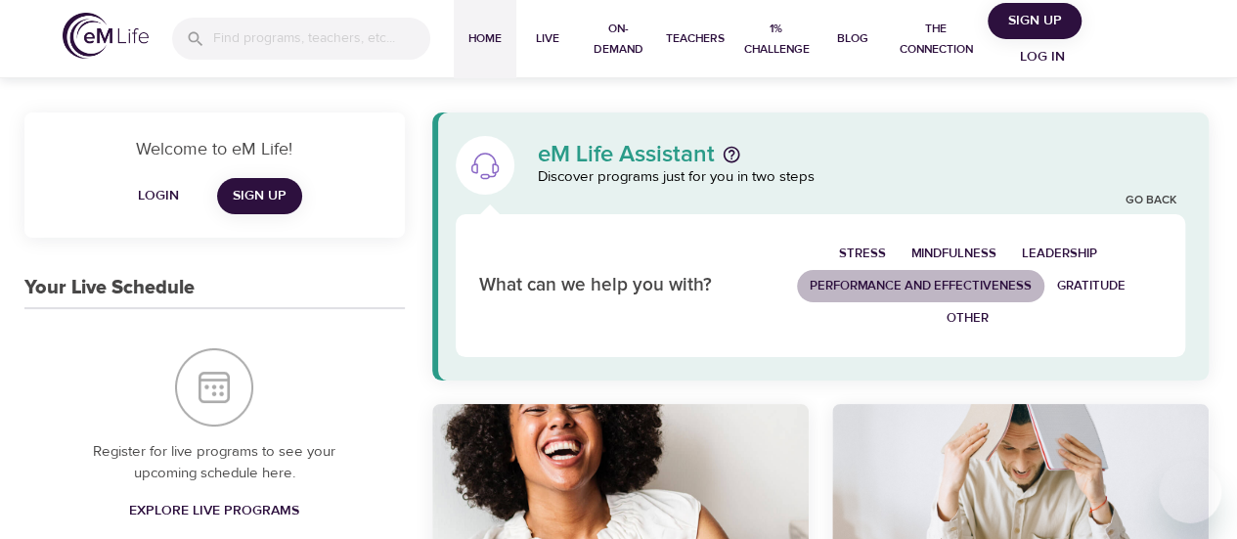
click at [964, 285] on span "Performance and Effectiveness" at bounding box center [921, 286] width 222 height 22
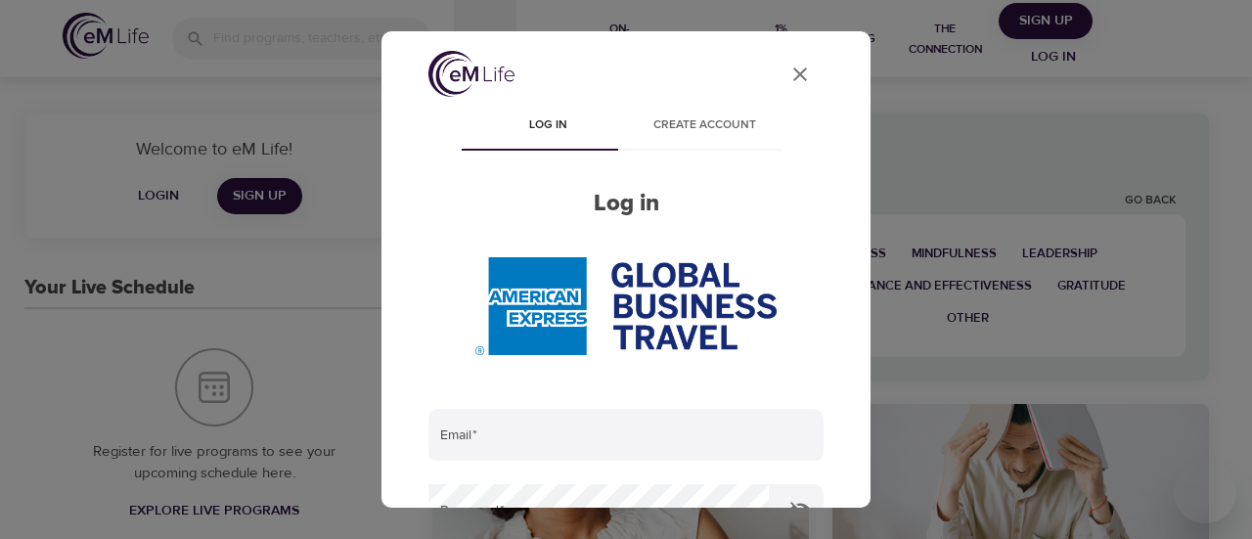
type input "[EMAIL_ADDRESS][PERSON_NAME][DOMAIN_NAME]"
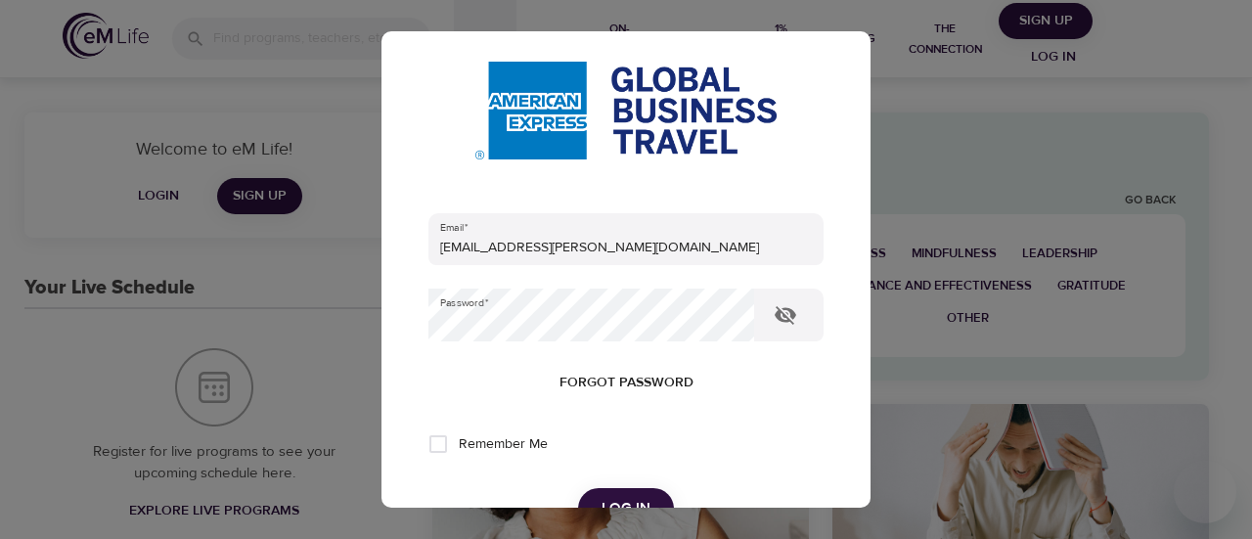
scroll to position [391, 0]
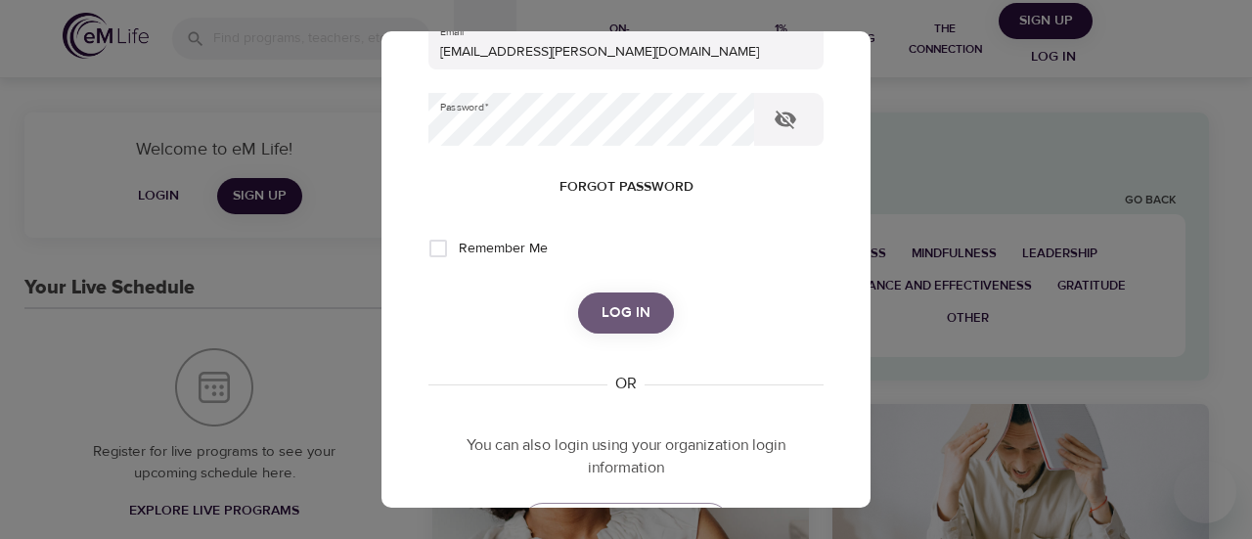
click at [624, 310] on span "Log in" at bounding box center [626, 312] width 49 height 25
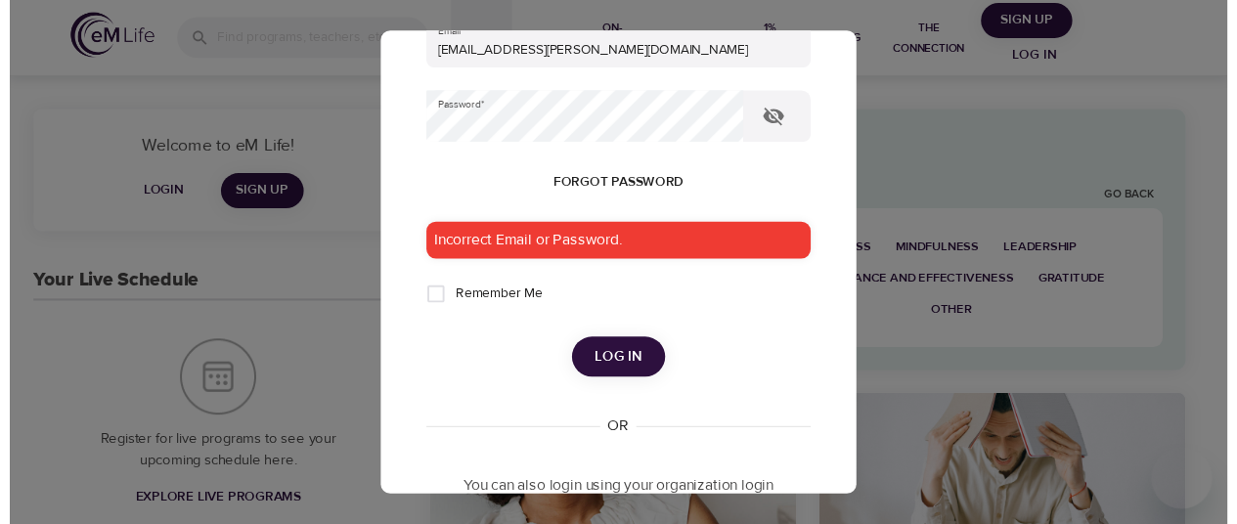
scroll to position [293, 0]
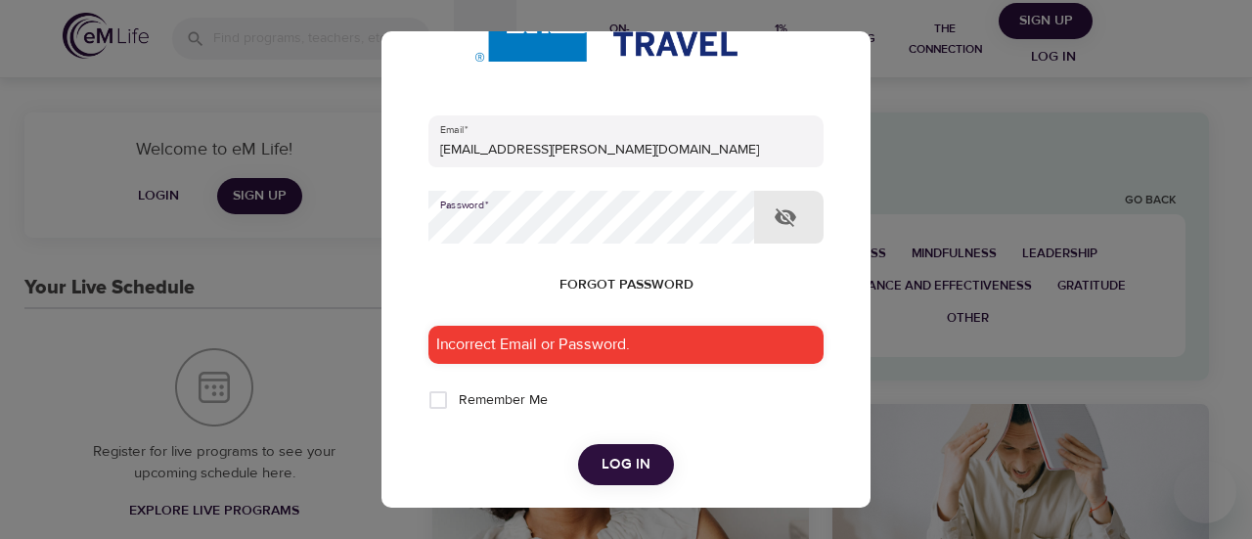
click at [265, 227] on div "User Profile Log in Create account Log in Email   * ranbir.s.matharu@amexgbt.co…" at bounding box center [626, 269] width 1252 height 539
click at [452, 299] on div "Forgot password" at bounding box center [625, 285] width 395 height 36
click at [640, 460] on span "Log in" at bounding box center [626, 464] width 49 height 25
click at [645, 425] on form "Email   * ranbir.s.matharu@amexgbt.com Password   * Forgot password Incorrect E…" at bounding box center [625, 300] width 395 height 371
click at [634, 285] on span "Forgot password" at bounding box center [627, 285] width 134 height 24
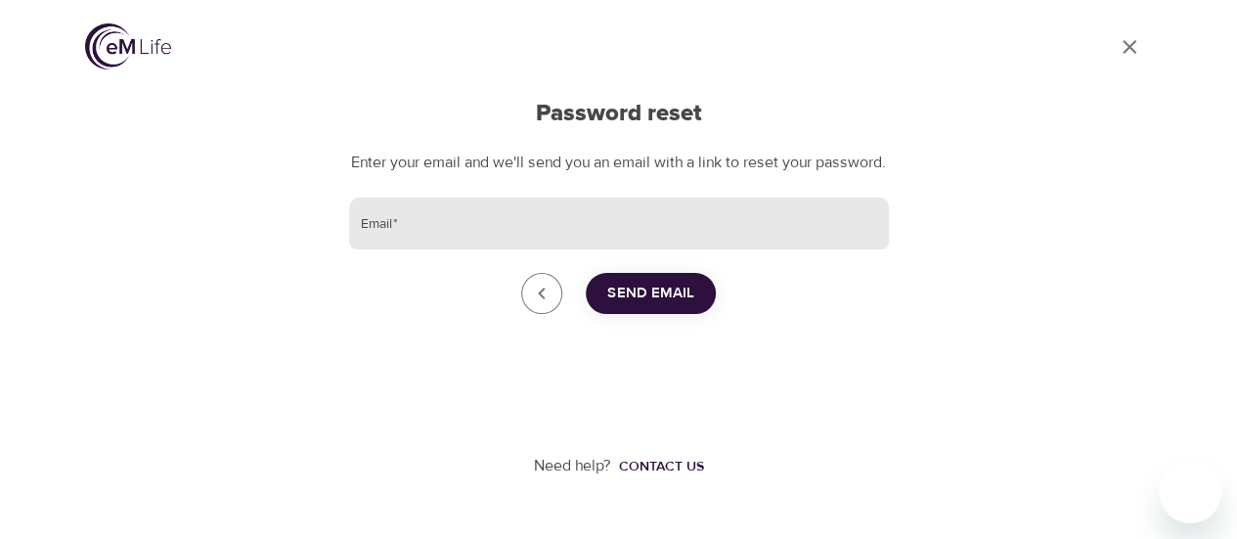
click at [361, 249] on input "Email   *" at bounding box center [619, 224] width 540 height 53
click at [508, 249] on input "ra" at bounding box center [619, 224] width 540 height 53
click at [489, 250] on input "ra" at bounding box center [619, 224] width 540 height 53
type input "[EMAIL_ADDRESS][PERSON_NAME][DOMAIN_NAME]"
click at [655, 306] on span "Send Email" at bounding box center [650, 293] width 87 height 25
